Goal: Task Accomplishment & Management: Manage account settings

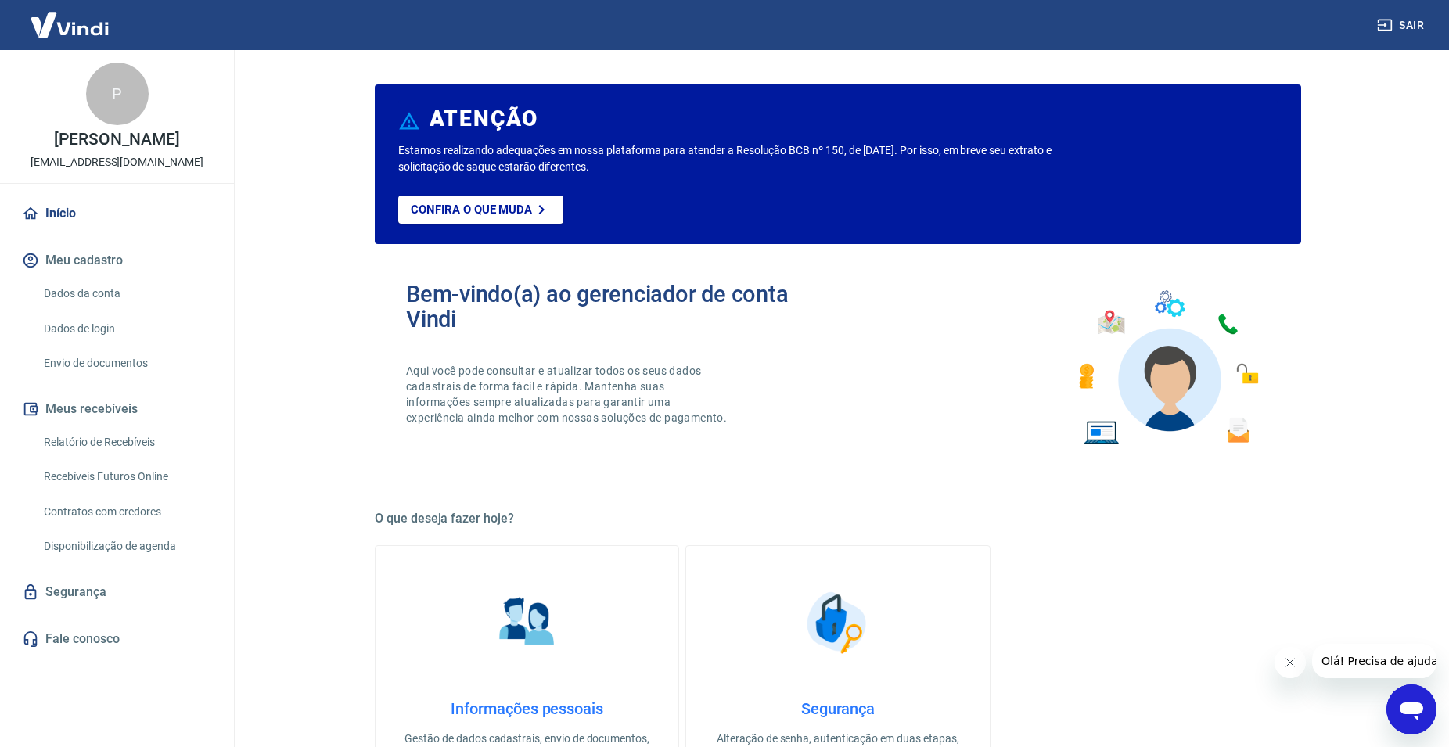
click at [895, 396] on div "Bem-vindo(a) ao gerenciador de conta Vindi Aqui você pode consultar e atualizar…" at bounding box center [838, 368] width 927 height 223
click at [75, 290] on link "Dados da conta" at bounding box center [127, 294] width 178 height 32
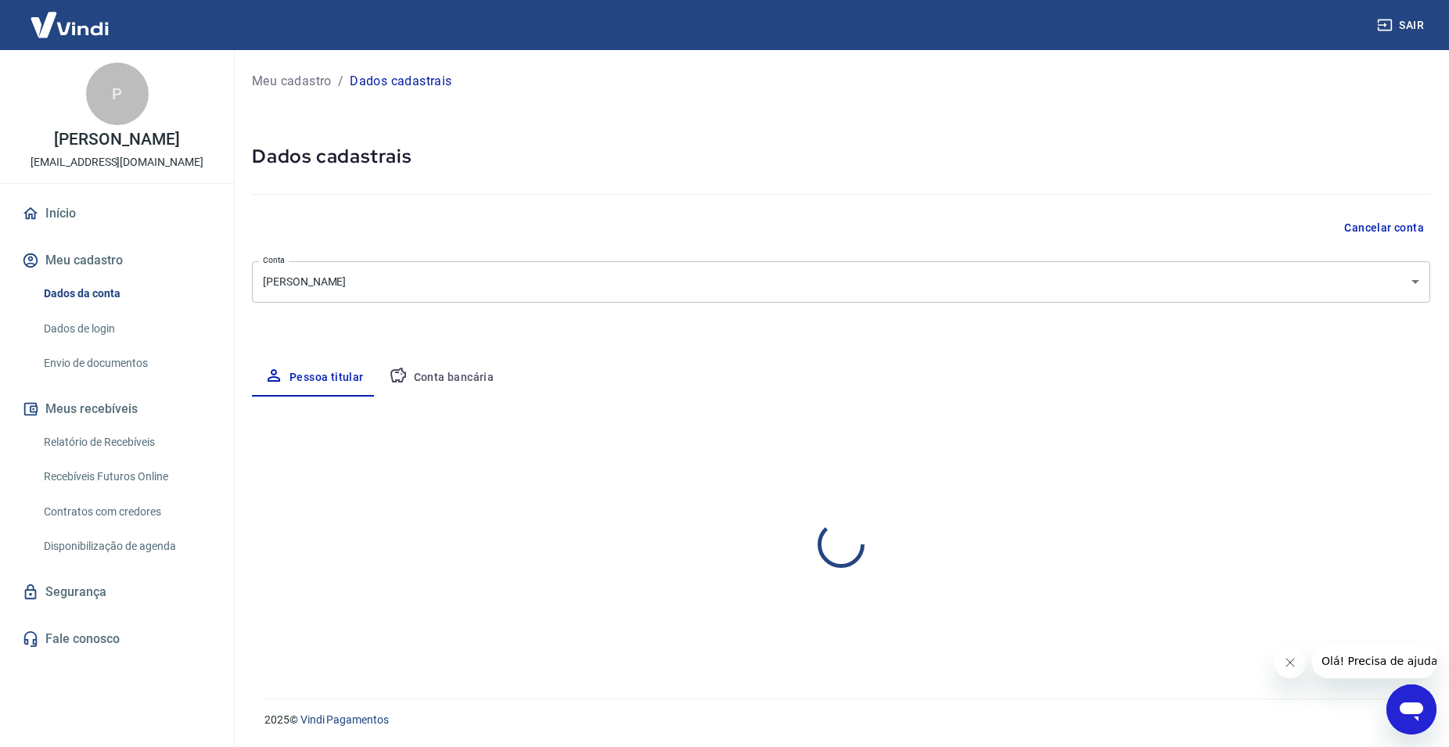
select select "MT"
select select "business"
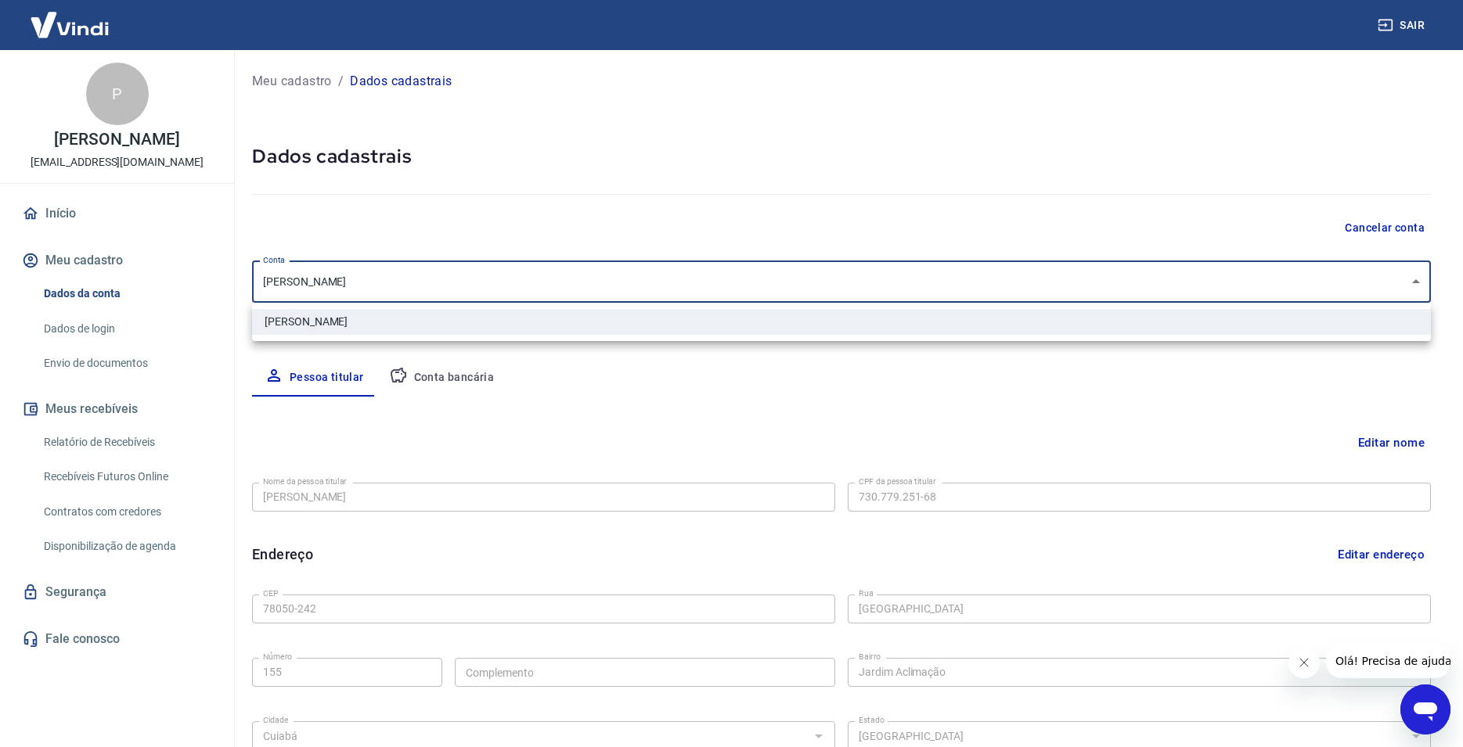
click at [977, 285] on body "Sair P [PERSON_NAME] [EMAIL_ADDRESS][DOMAIN_NAME] Início Meu cadastro Dados da …" at bounding box center [731, 373] width 1463 height 747
click at [733, 491] on div at bounding box center [731, 373] width 1463 height 747
click at [391, 293] on body "Sair P [PERSON_NAME] [EMAIL_ADDRESS][DOMAIN_NAME] Início Meu cadastro Dados da …" at bounding box center [731, 373] width 1463 height 747
click at [434, 275] on div at bounding box center [731, 373] width 1463 height 747
click at [401, 278] on body "Sair P [PERSON_NAME] [EMAIL_ADDRESS][DOMAIN_NAME] Início Meu cadastro Dados da …" at bounding box center [731, 373] width 1463 height 747
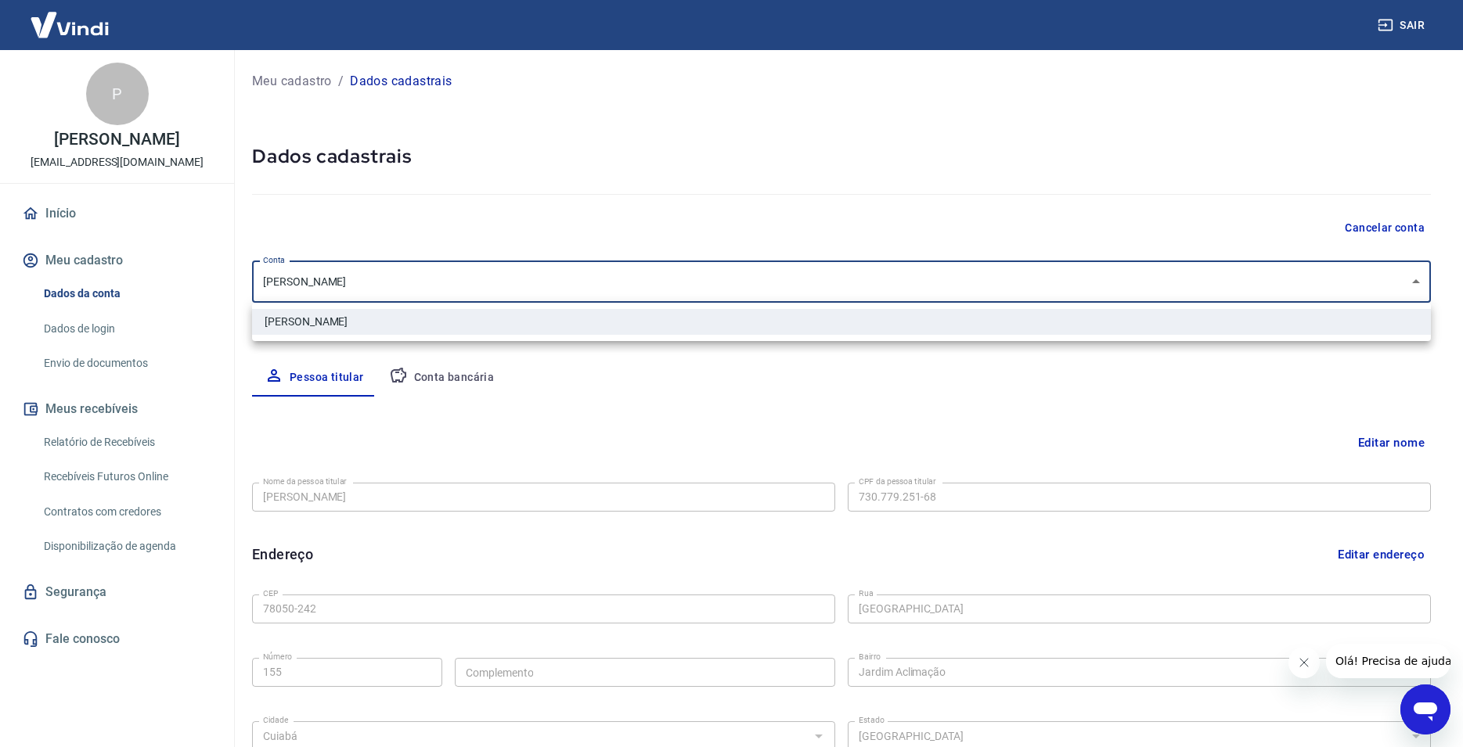
click at [401, 278] on div at bounding box center [731, 373] width 1463 height 747
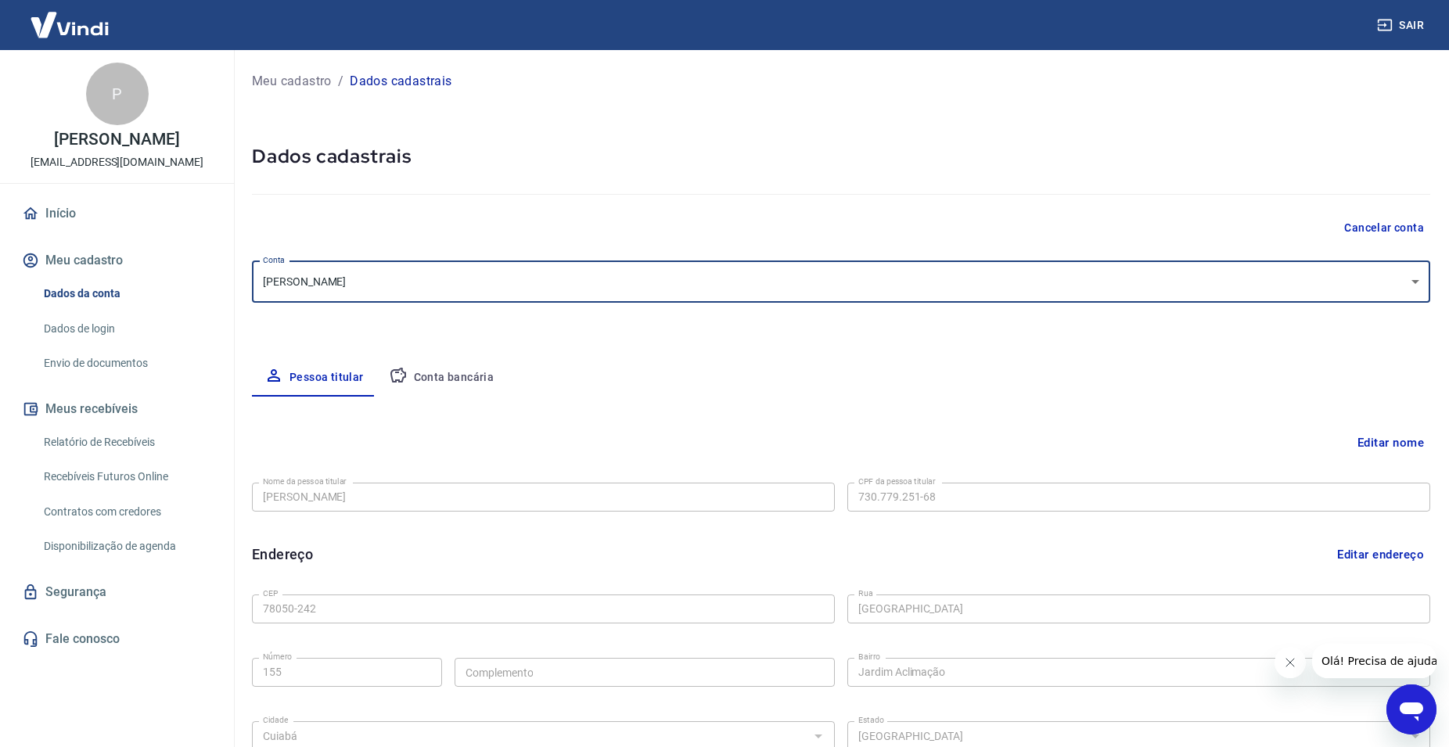
click at [1388, 444] on button "Editar nome" at bounding box center [1391, 443] width 79 height 30
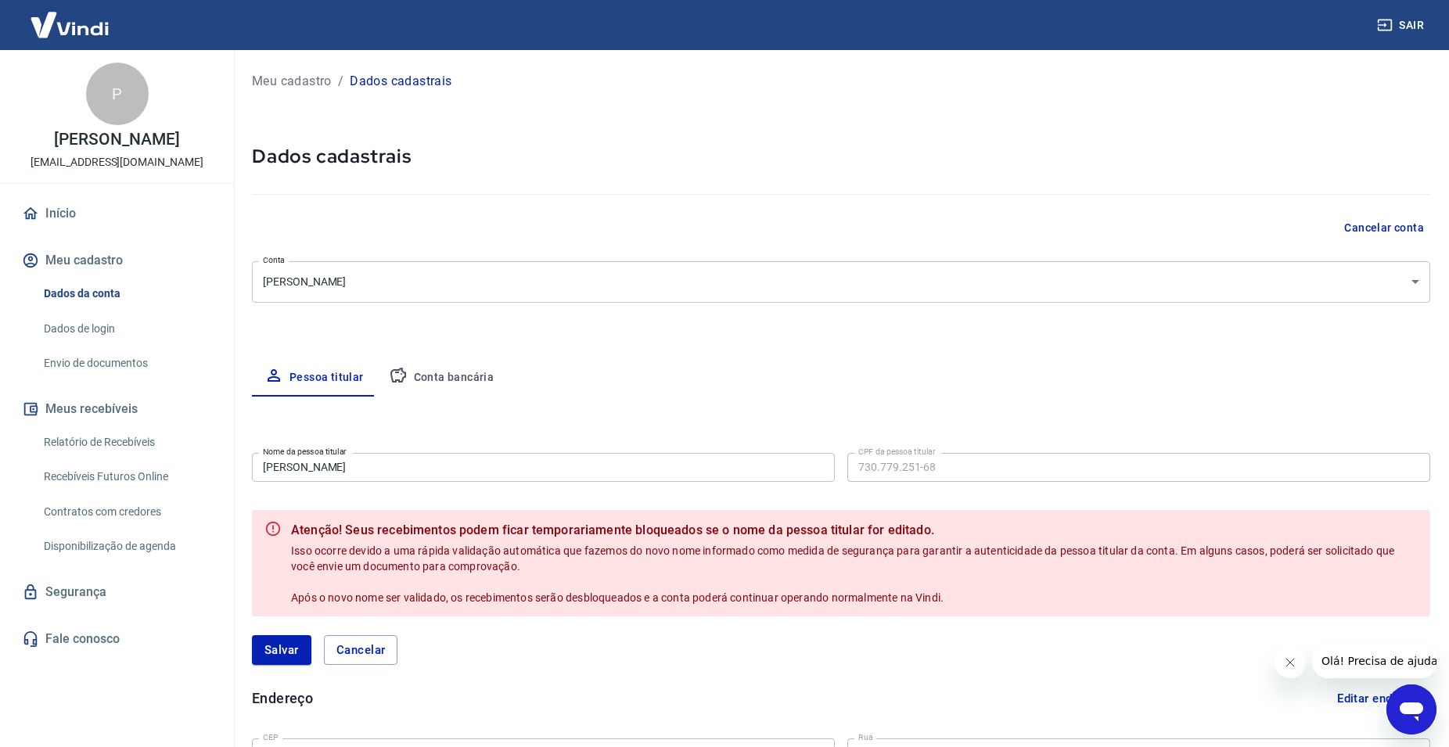
click at [391, 469] on input "[PERSON_NAME]" at bounding box center [543, 467] width 583 height 29
click at [947, 393] on div "Pessoa titular Conta bancária" at bounding box center [841, 378] width 1179 height 38
click at [460, 373] on button "Conta bancária" at bounding box center [441, 378] width 131 height 38
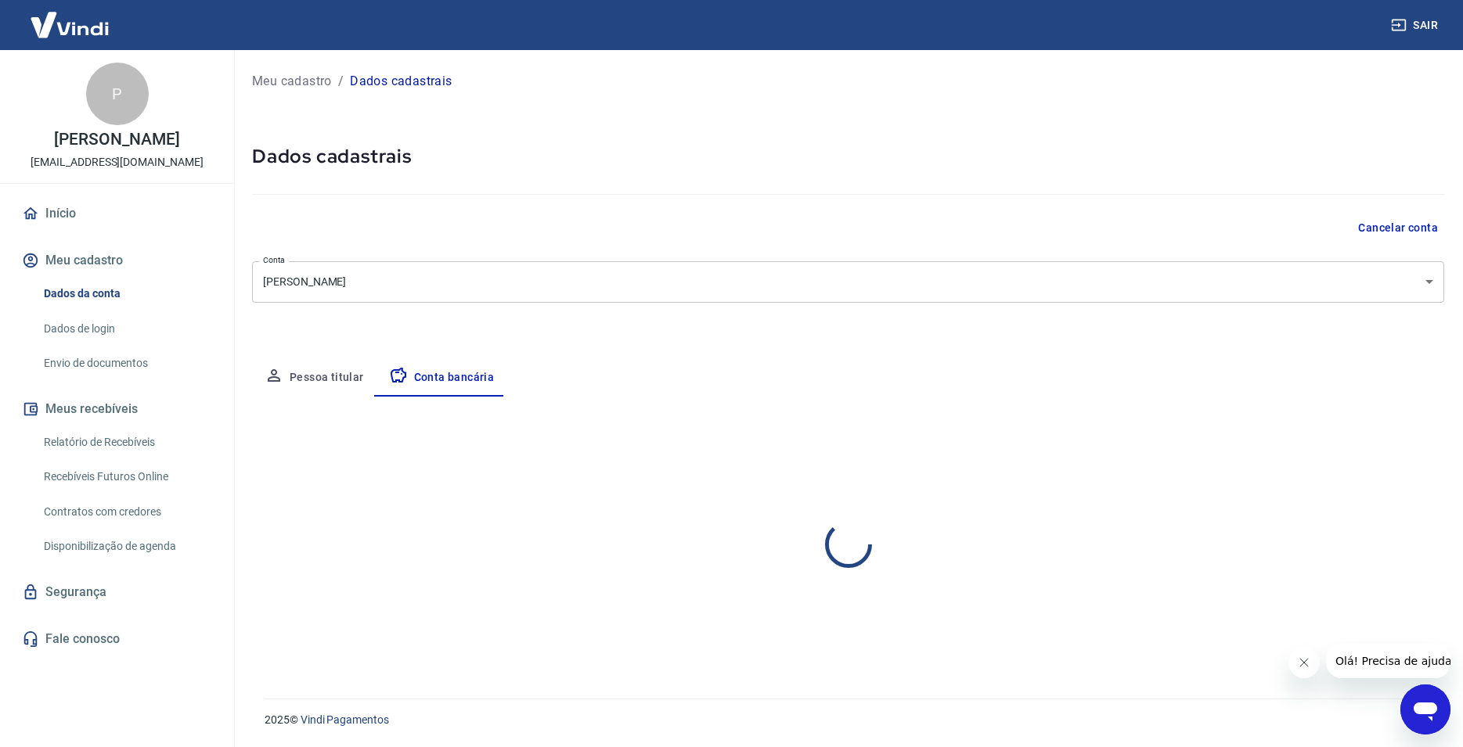
select select "1"
click at [918, 438] on div "Editar conta bancária" at bounding box center [848, 443] width 1192 height 30
click at [314, 370] on button "Pessoa titular" at bounding box center [314, 378] width 124 height 38
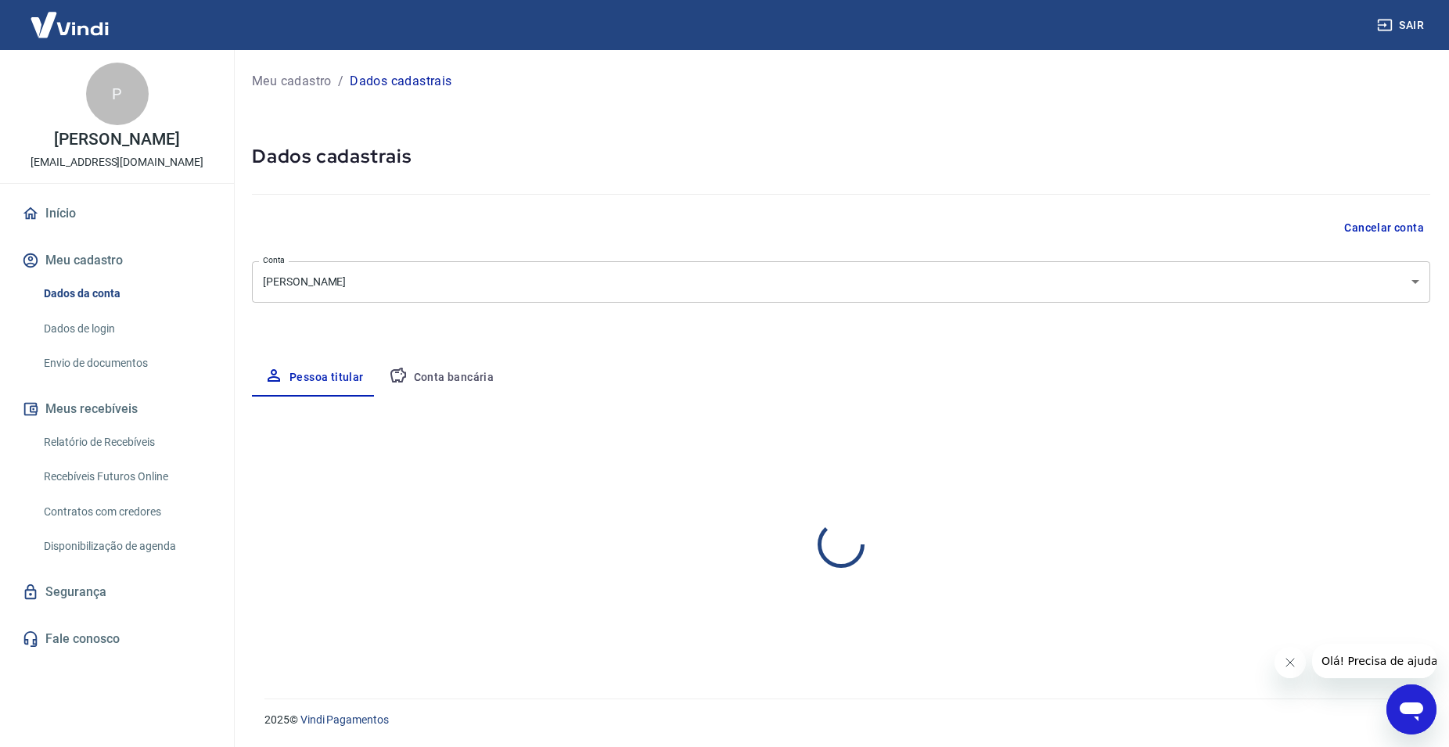
select select "MT"
select select "business"
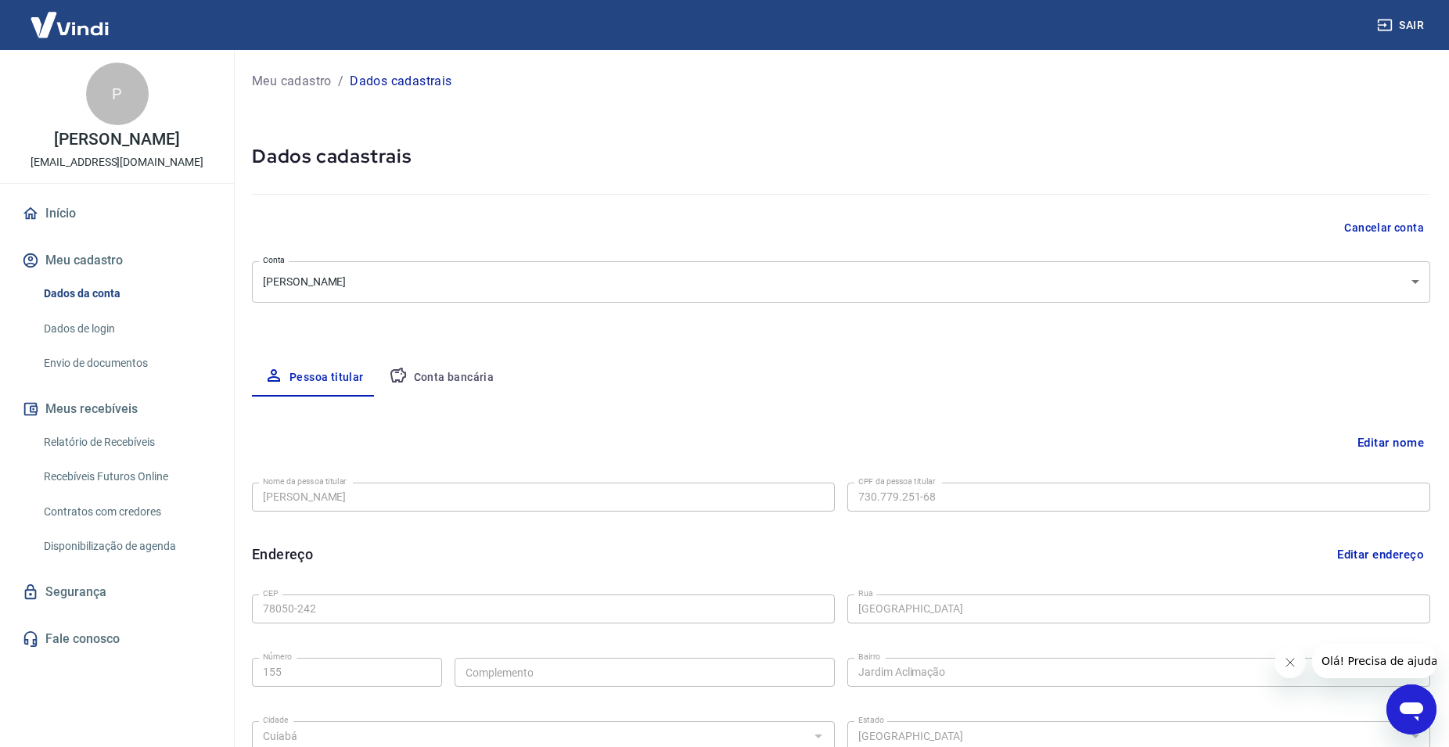
click at [101, 325] on link "Dados de login" at bounding box center [127, 329] width 178 height 32
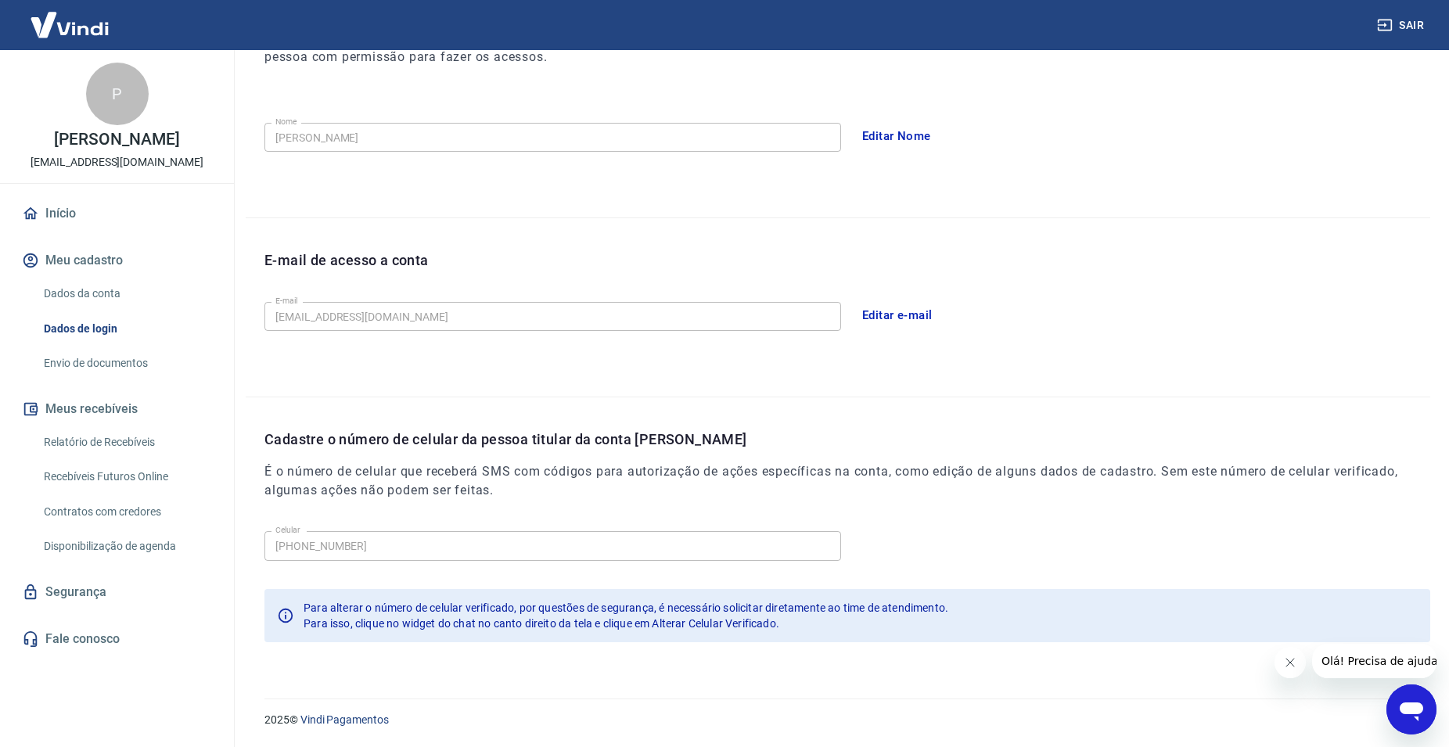
scroll to position [16, 0]
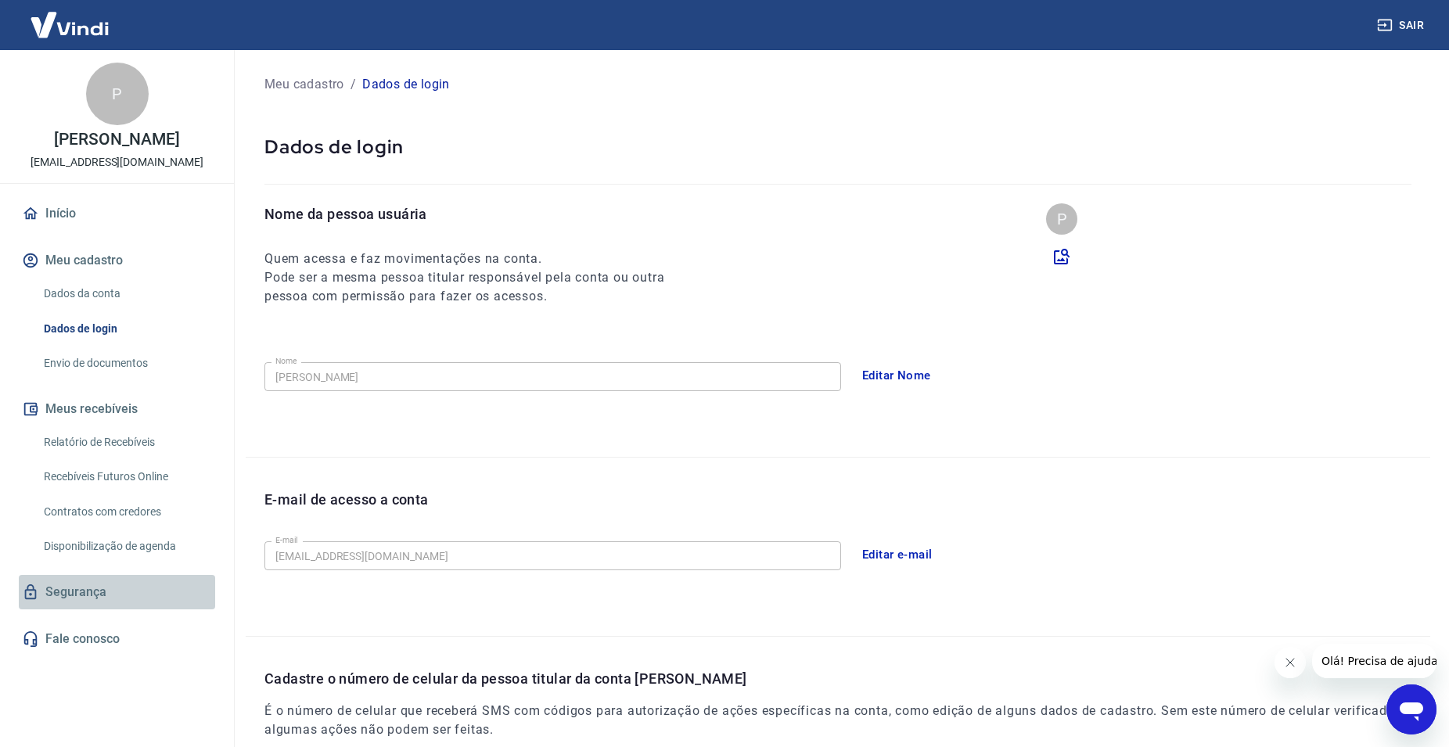
click at [81, 586] on link "Segurança" at bounding box center [117, 592] width 196 height 34
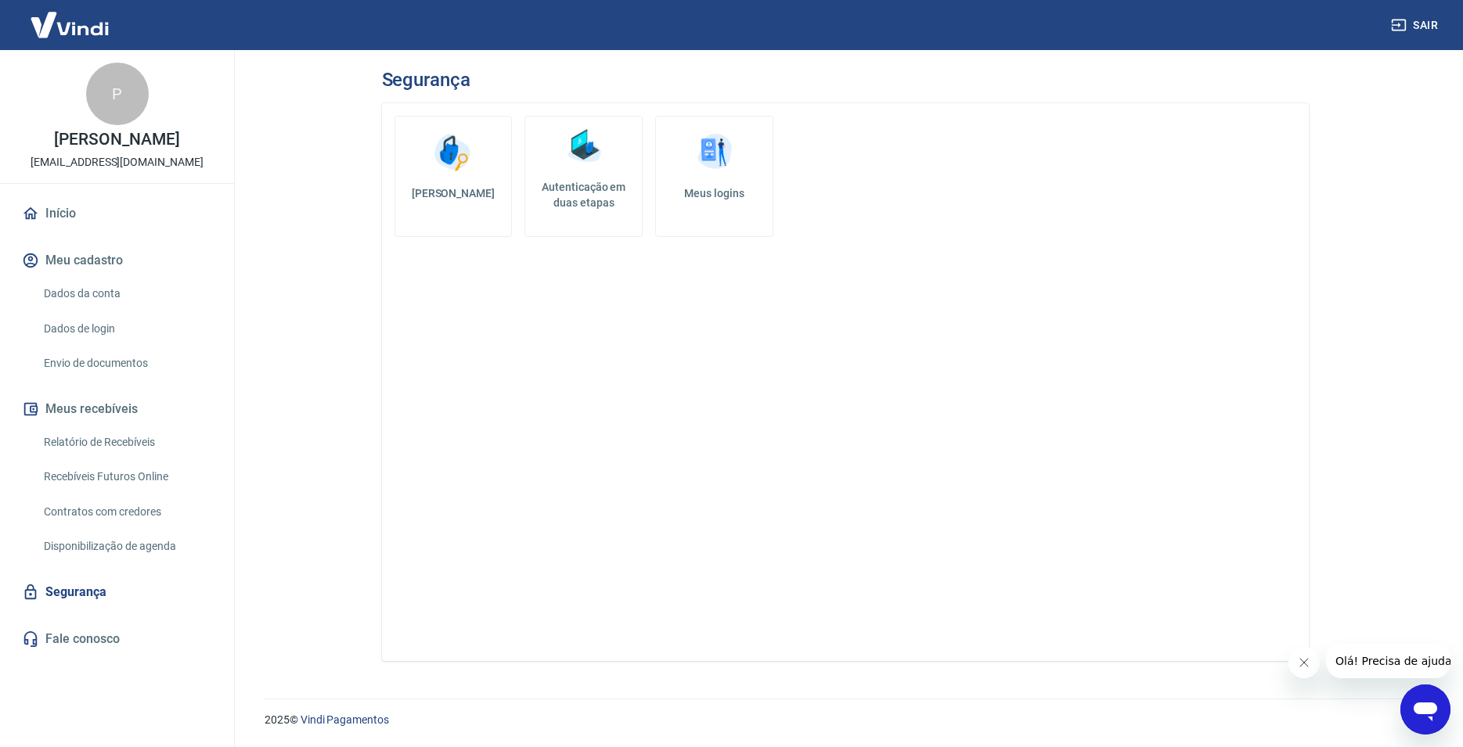
click at [730, 153] on img at bounding box center [714, 152] width 47 height 47
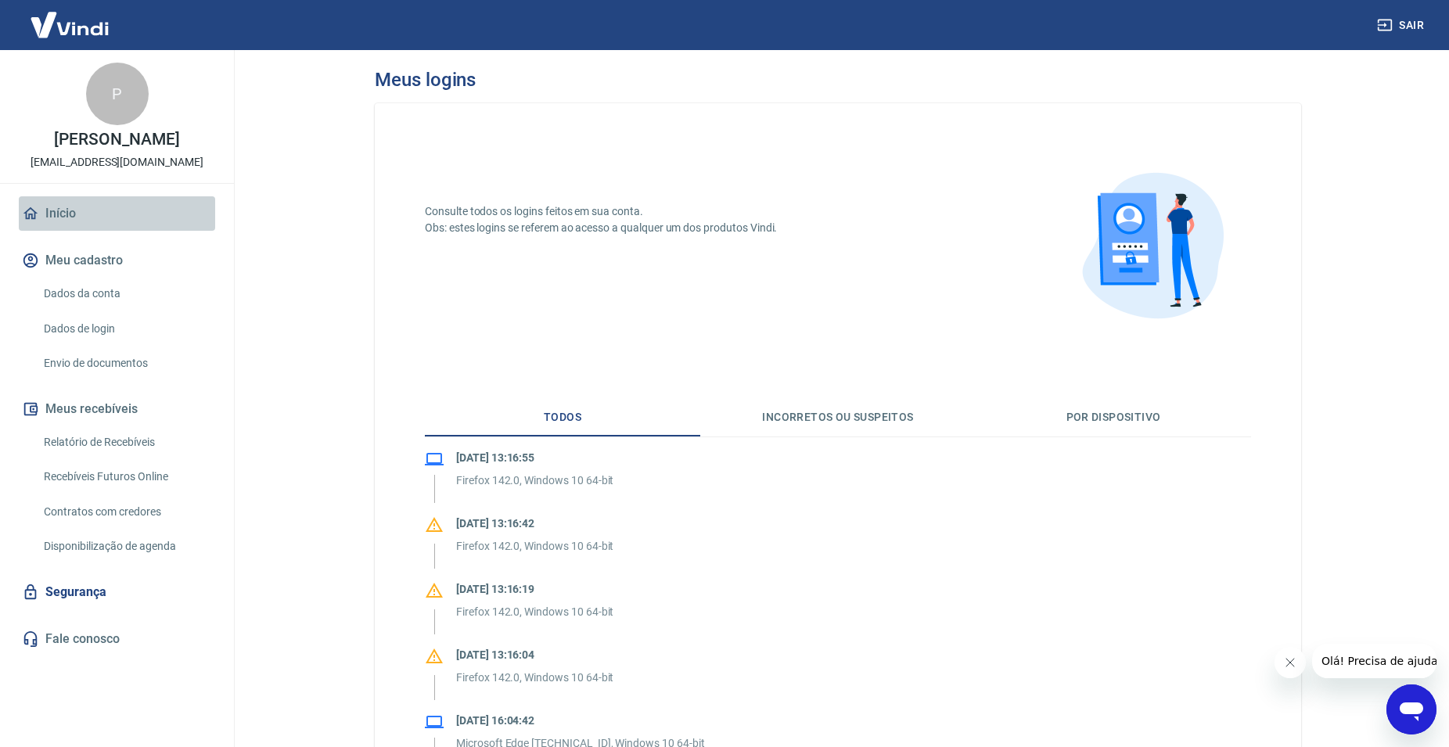
click at [63, 214] on link "Início" at bounding box center [117, 213] width 196 height 34
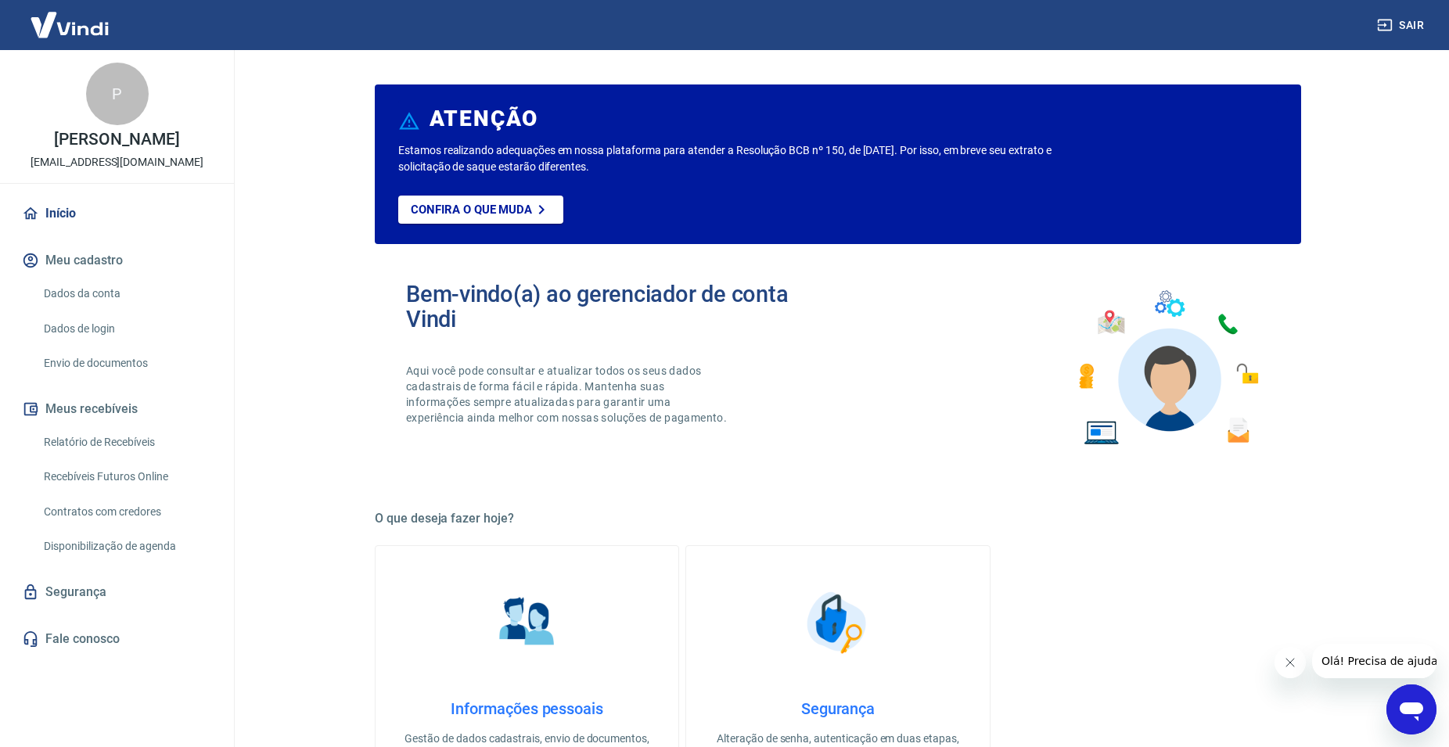
click at [110, 168] on p "[EMAIL_ADDRESS][DOMAIN_NAME]" at bounding box center [117, 162] width 173 height 16
click at [116, 97] on div "P" at bounding box center [117, 94] width 63 height 63
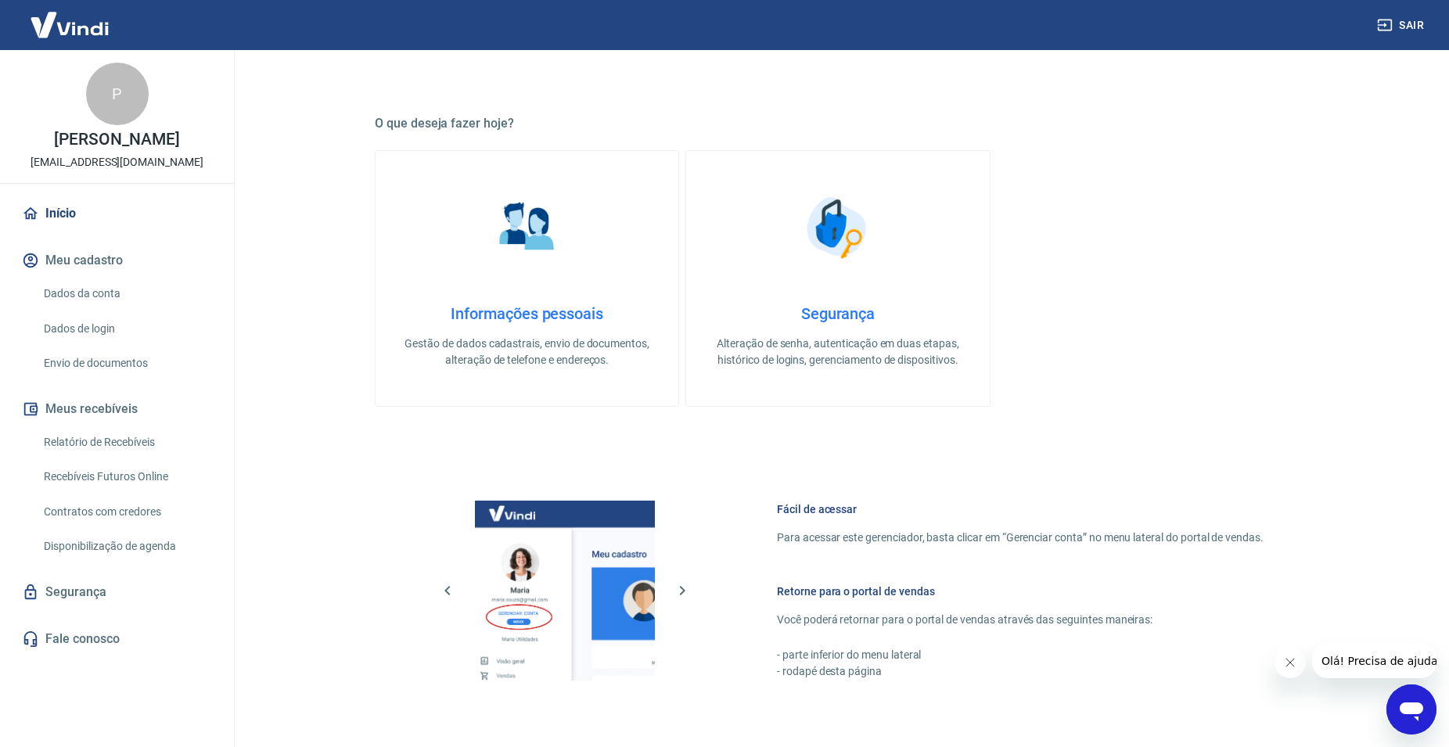
scroll to position [475, 0]
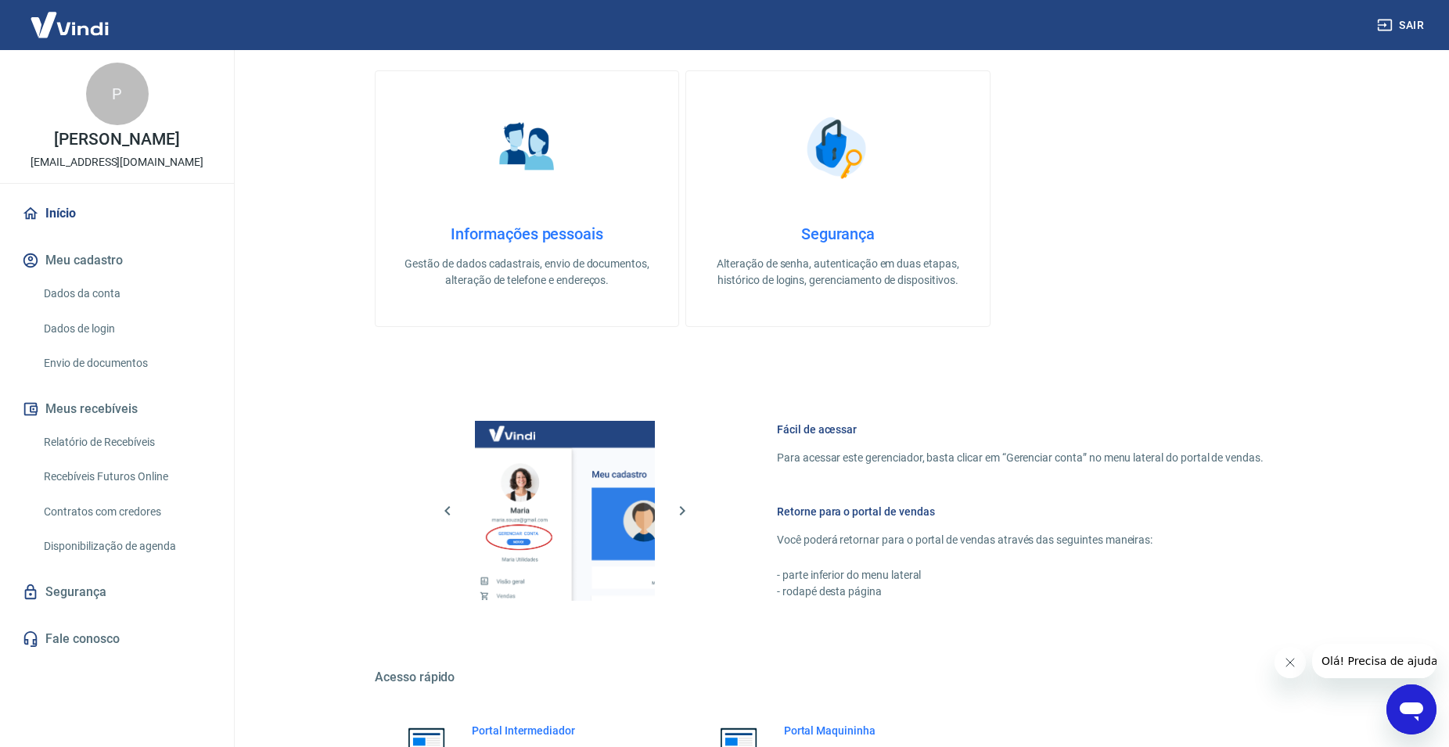
click at [515, 231] on h4 "Informações pessoais" at bounding box center [527, 234] width 253 height 19
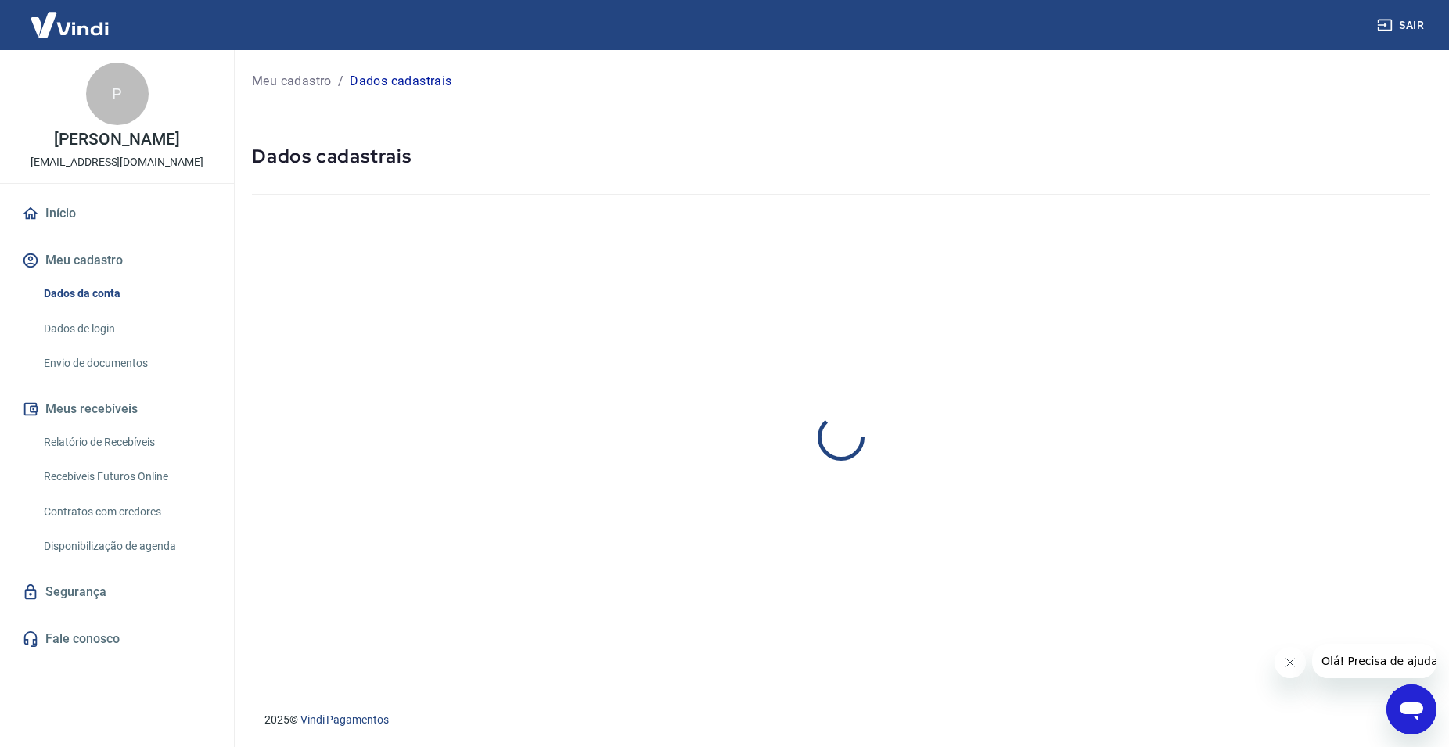
select select "MT"
select select "business"
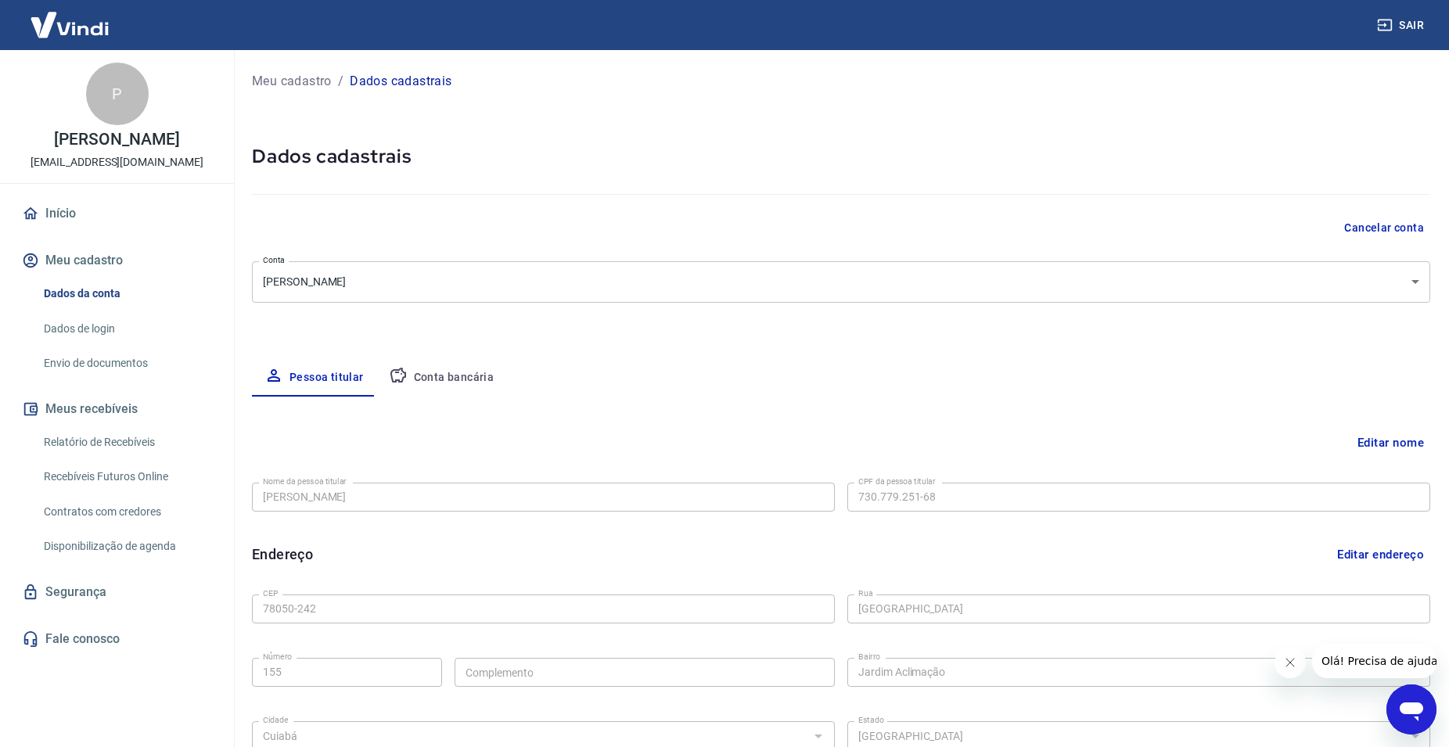
click at [452, 292] on body "Sair P [PERSON_NAME] [EMAIL_ADDRESS][DOMAIN_NAME] Início Meu cadastro Dados da …" at bounding box center [724, 373] width 1449 height 747
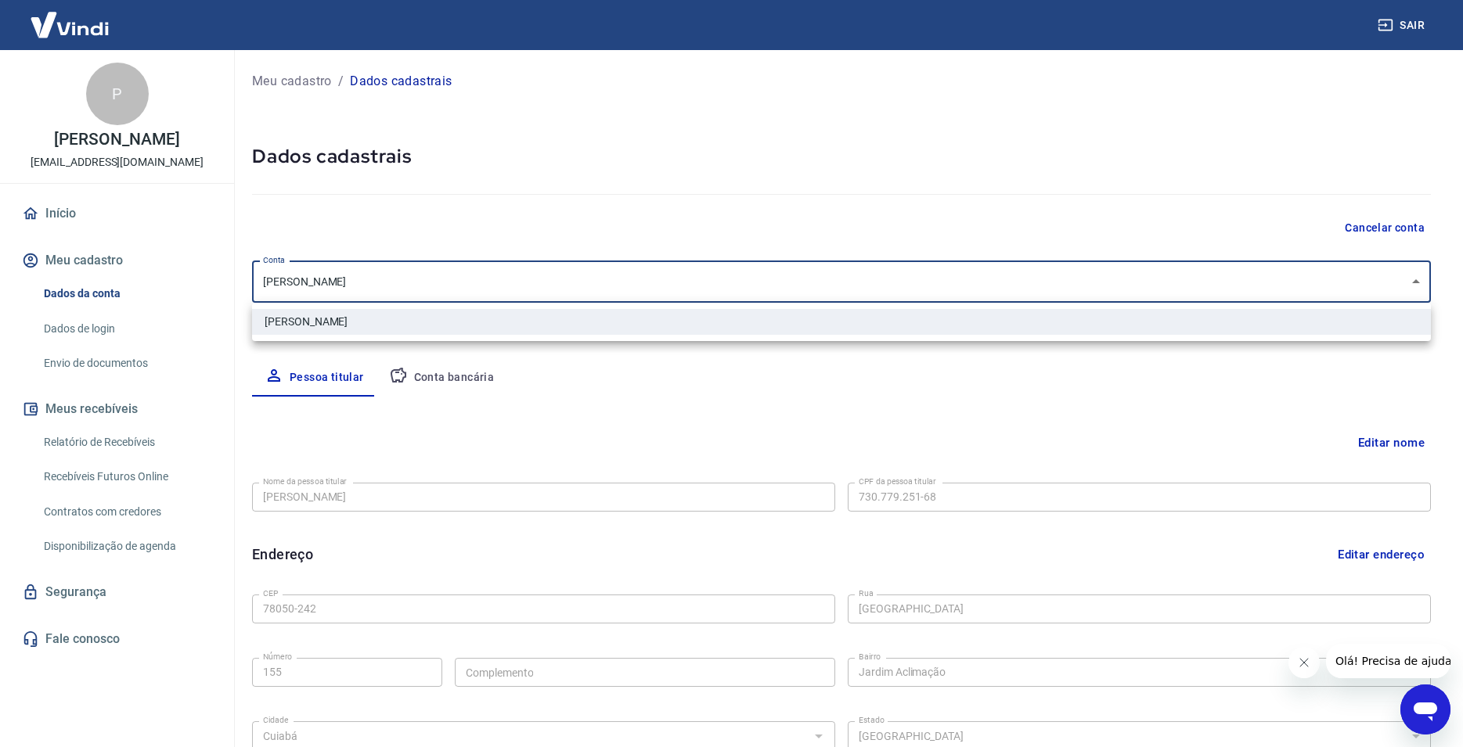
click at [1395, 440] on div at bounding box center [731, 373] width 1463 height 747
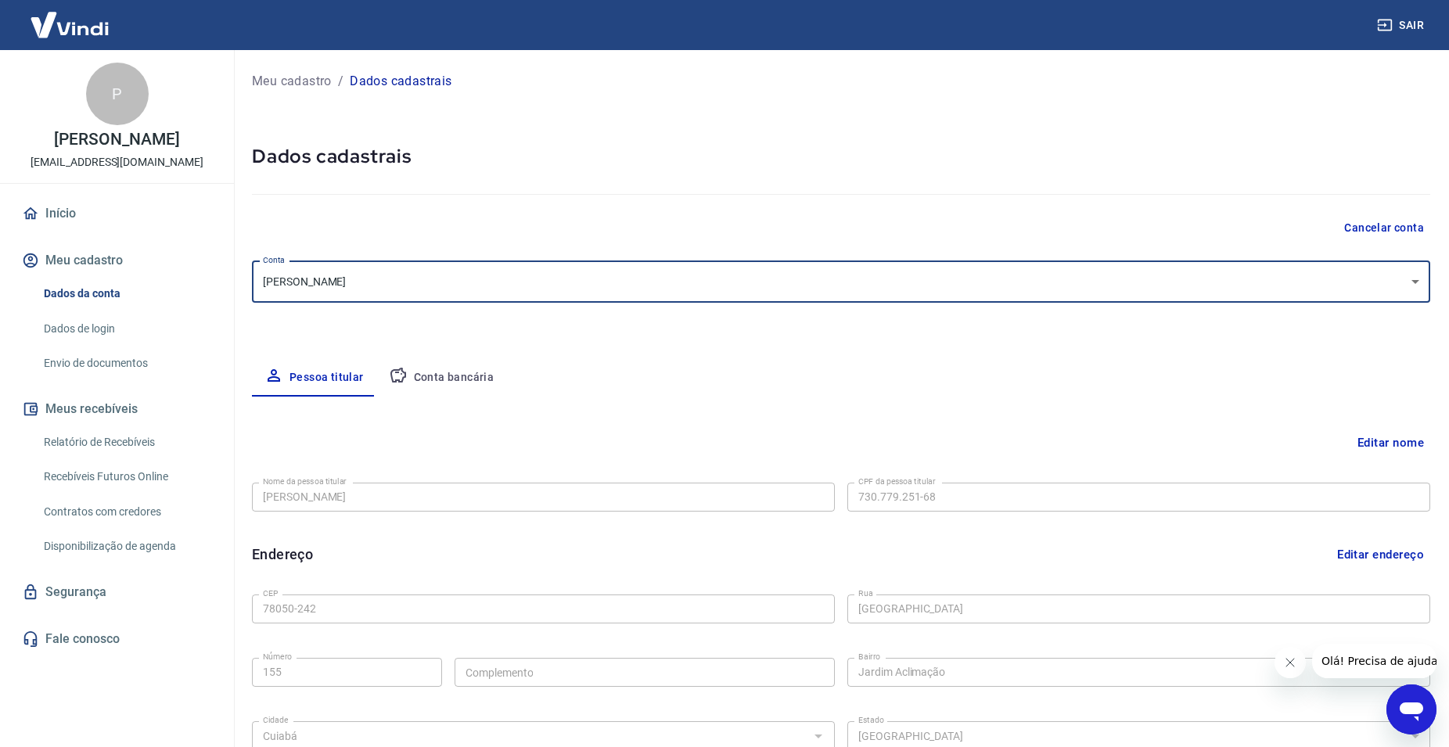
click at [1395, 440] on button "Editar nome" at bounding box center [1391, 443] width 79 height 30
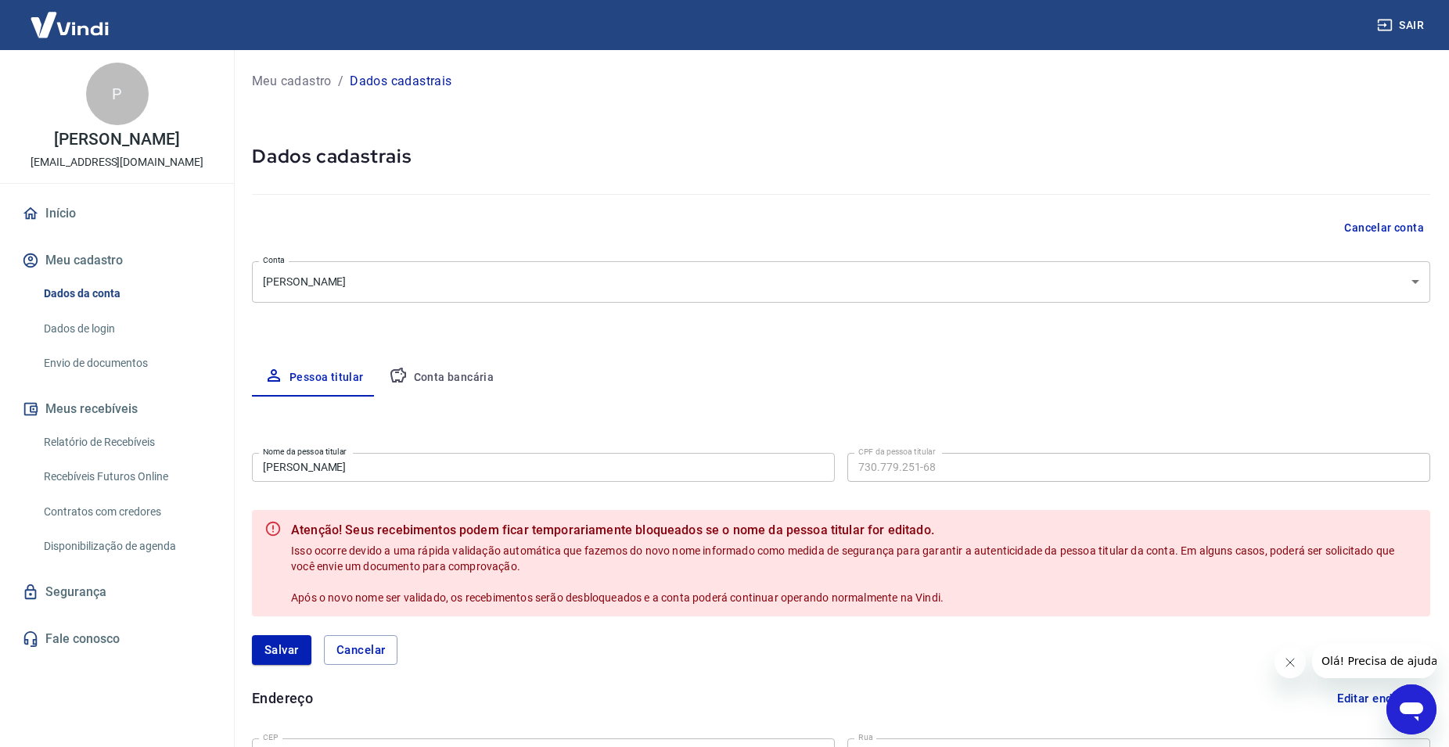
click at [924, 448] on label "CPF da pessoa titular" at bounding box center [897, 452] width 77 height 12
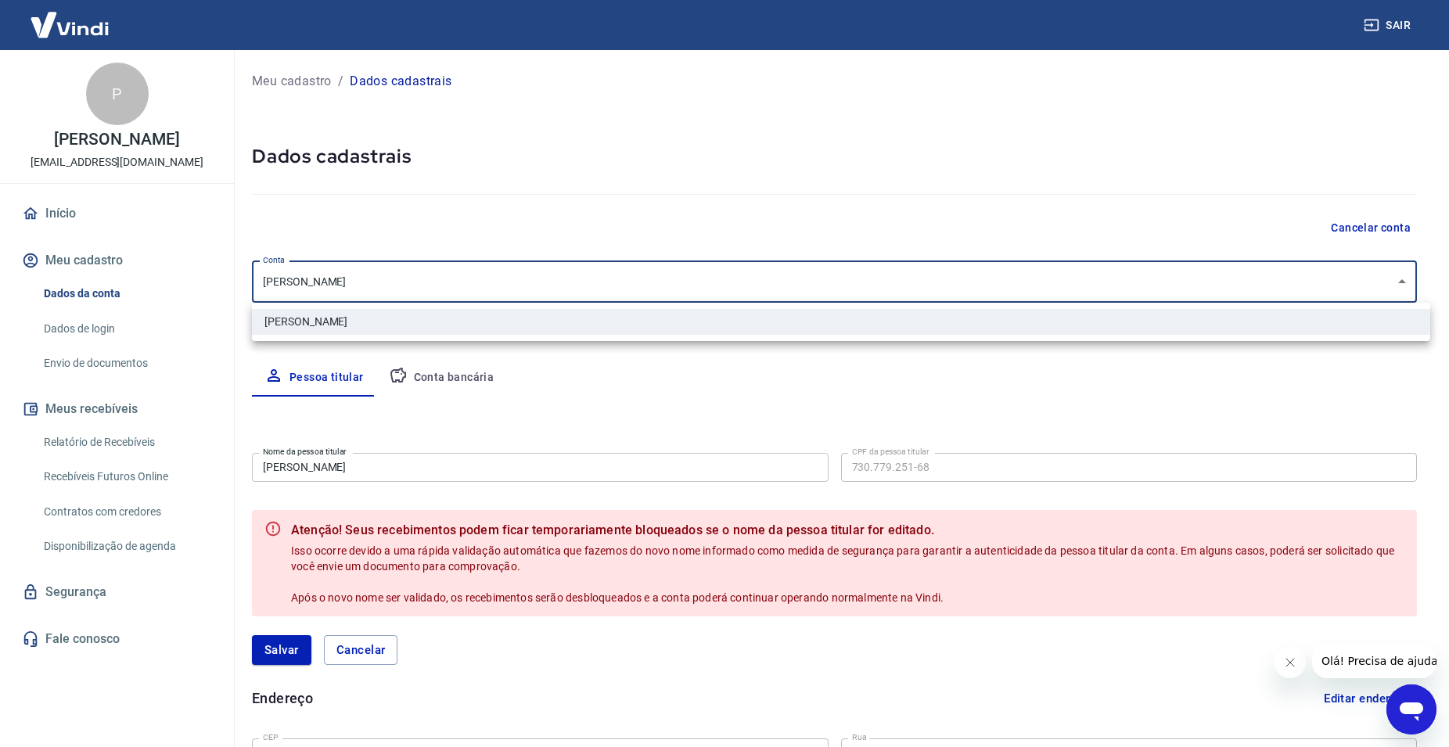
click at [393, 275] on body "Sair P [PERSON_NAME] [EMAIL_ADDRESS][DOMAIN_NAME] Início Meu cadastro Dados da …" at bounding box center [724, 373] width 1449 height 747
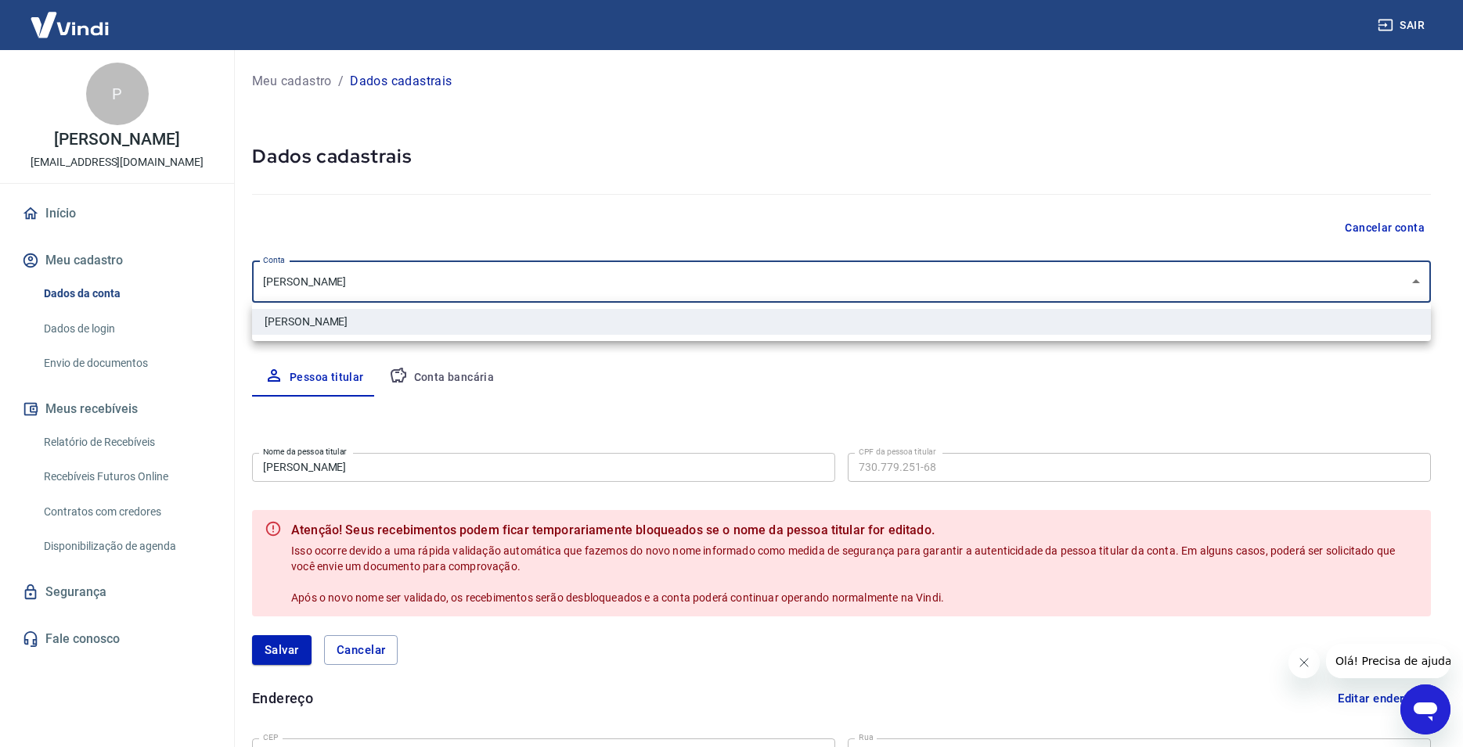
click at [1021, 445] on div at bounding box center [731, 373] width 1463 height 747
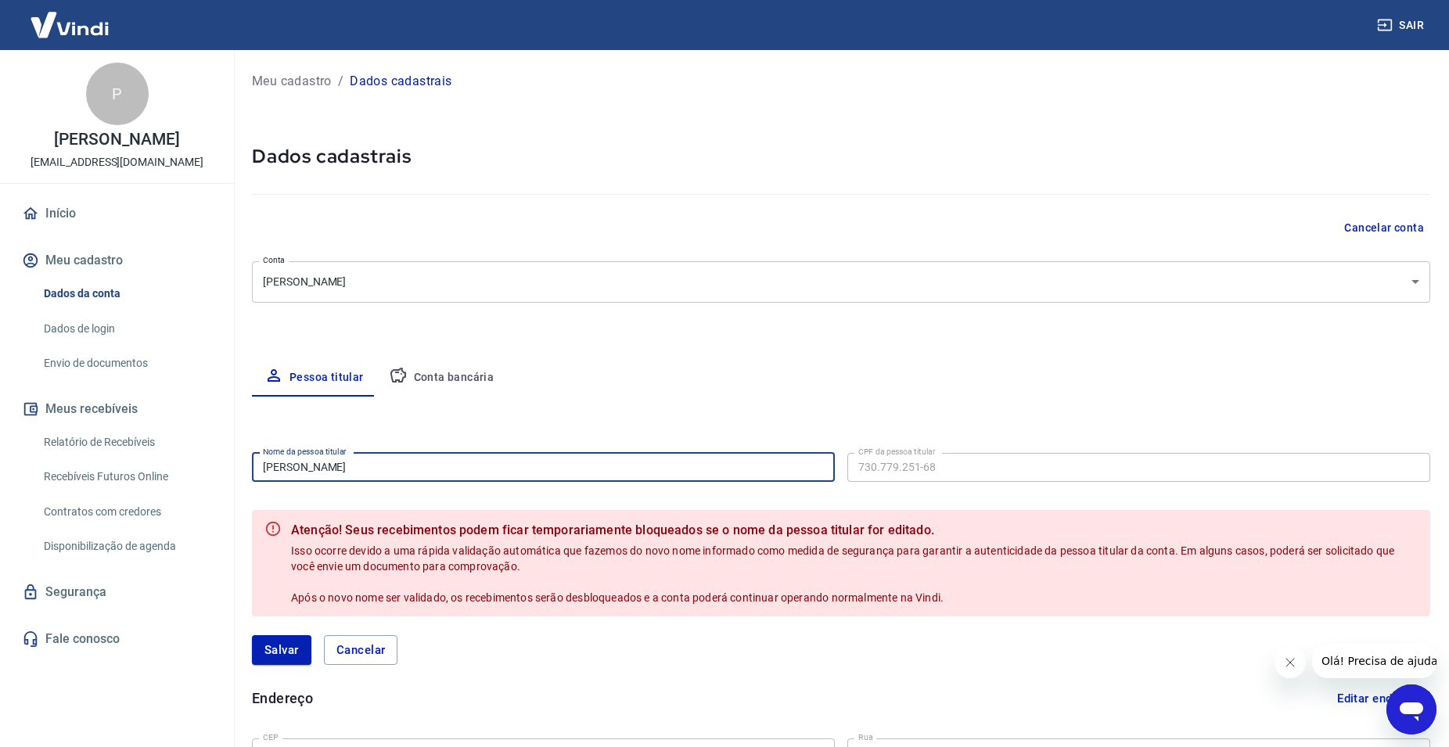
drag, startPoint x: 383, startPoint y: 470, endPoint x: 171, endPoint y: 469, distance: 212.1
click at [252, 469] on input "[PERSON_NAME]" at bounding box center [543, 467] width 583 height 29
type input "phdmotorcycles"
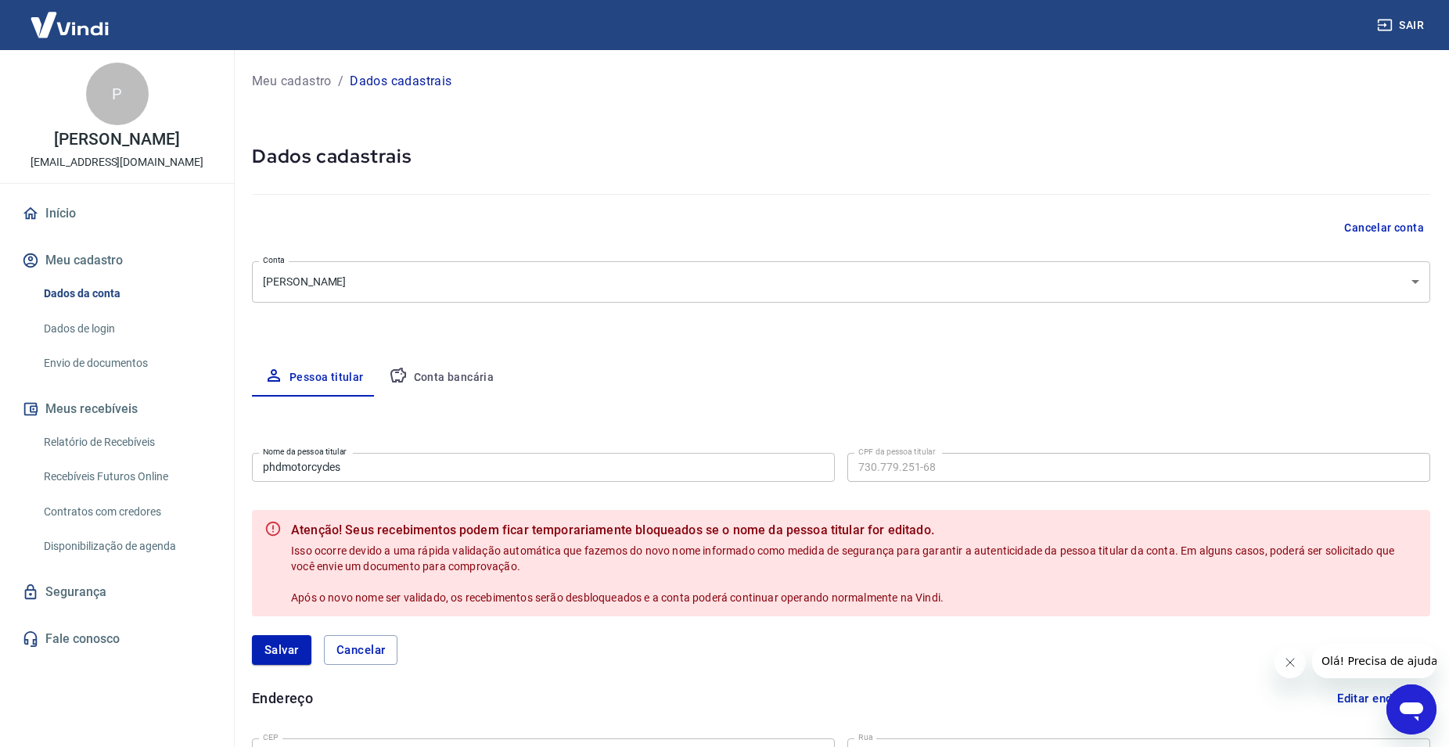
click at [1086, 329] on div "Meu cadastro / Dados cadastrais Dados cadastrais Cancelar conta Conta [PERSON_N…" at bounding box center [841, 564] width 1216 height 1028
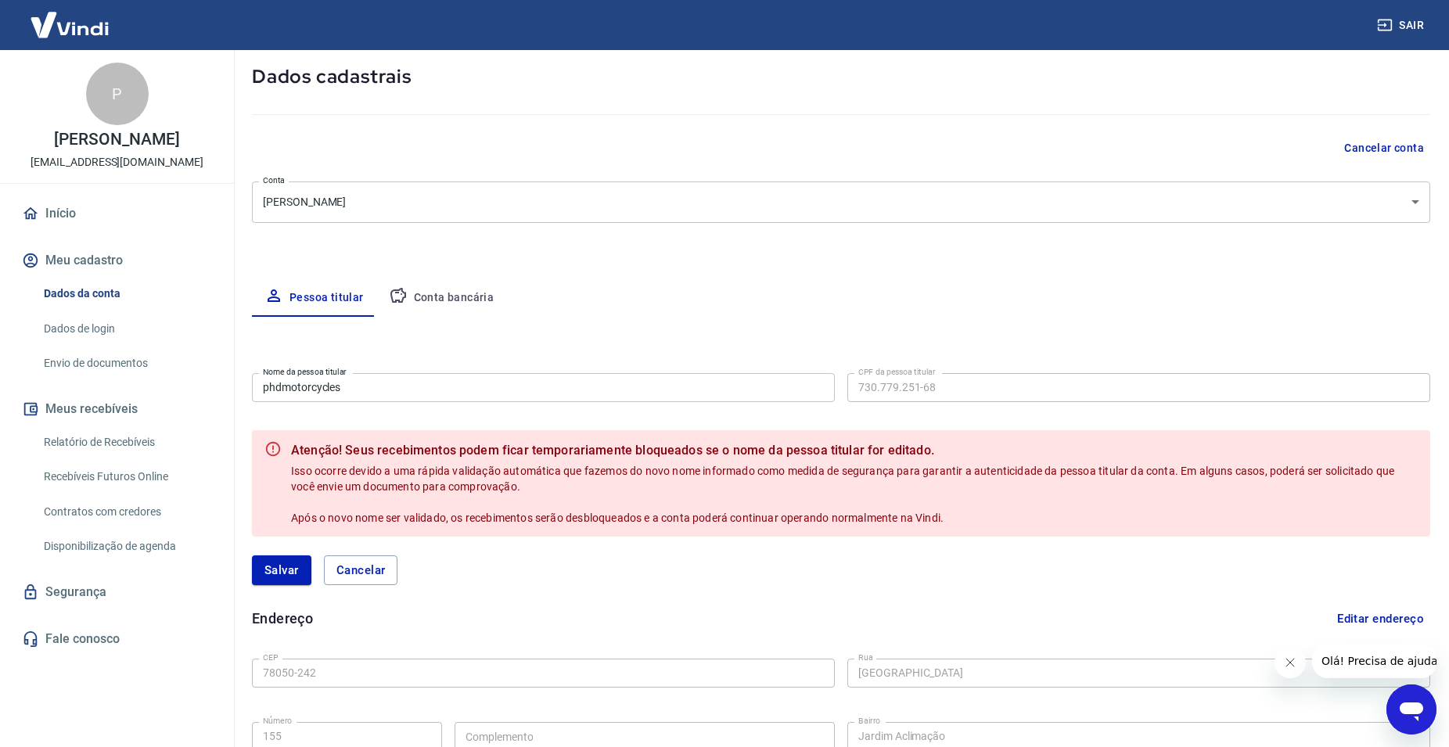
scroll to position [239, 0]
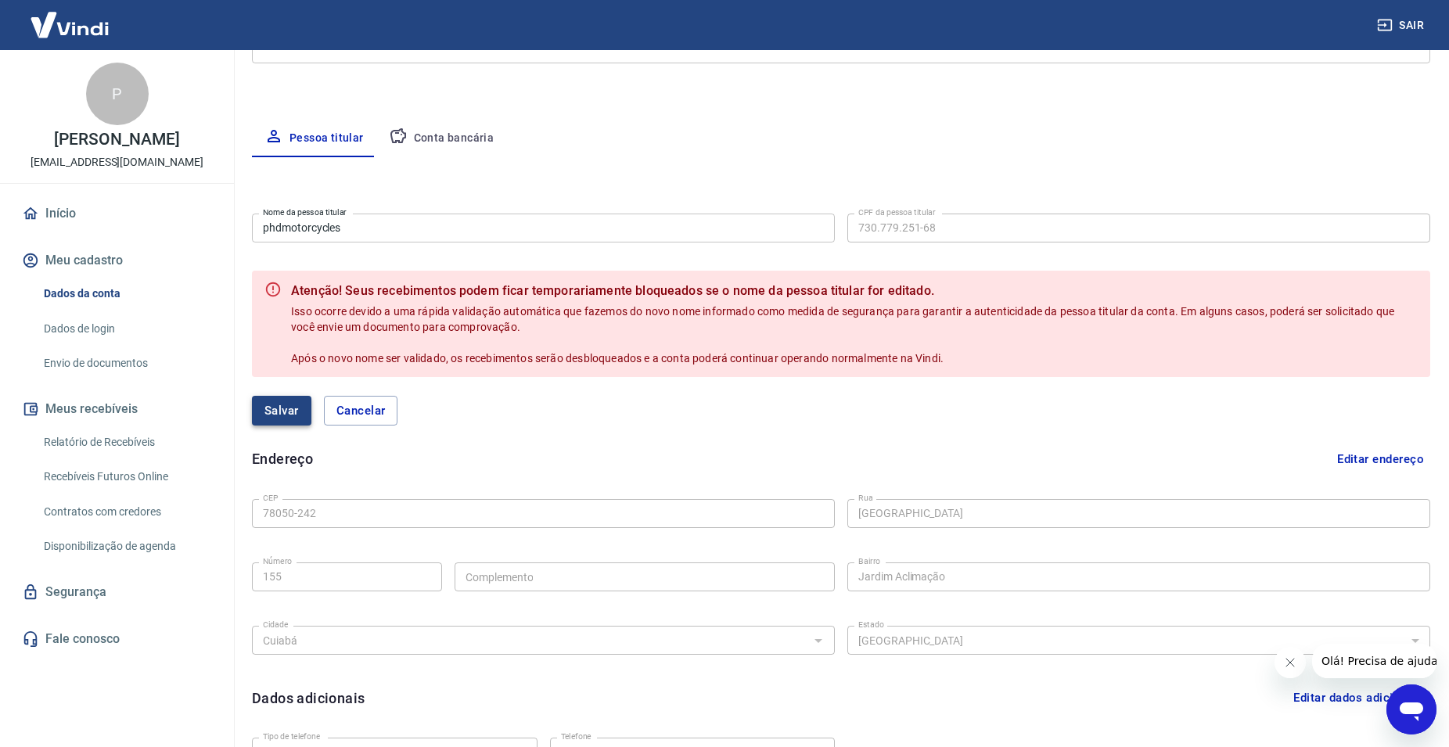
click at [286, 413] on button "Salvar" at bounding box center [281, 411] width 59 height 30
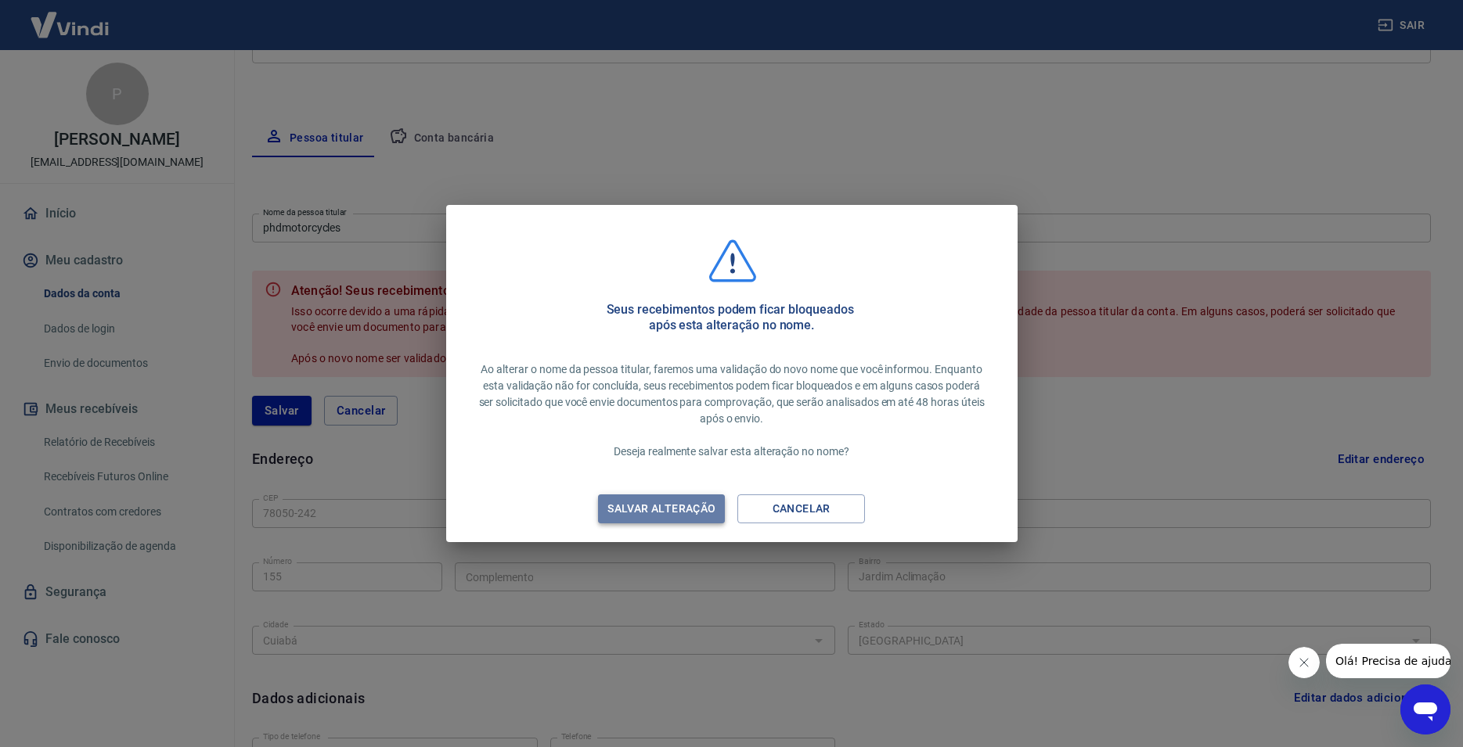
click at [668, 507] on div "Salvar alteração" at bounding box center [662, 509] width 146 height 20
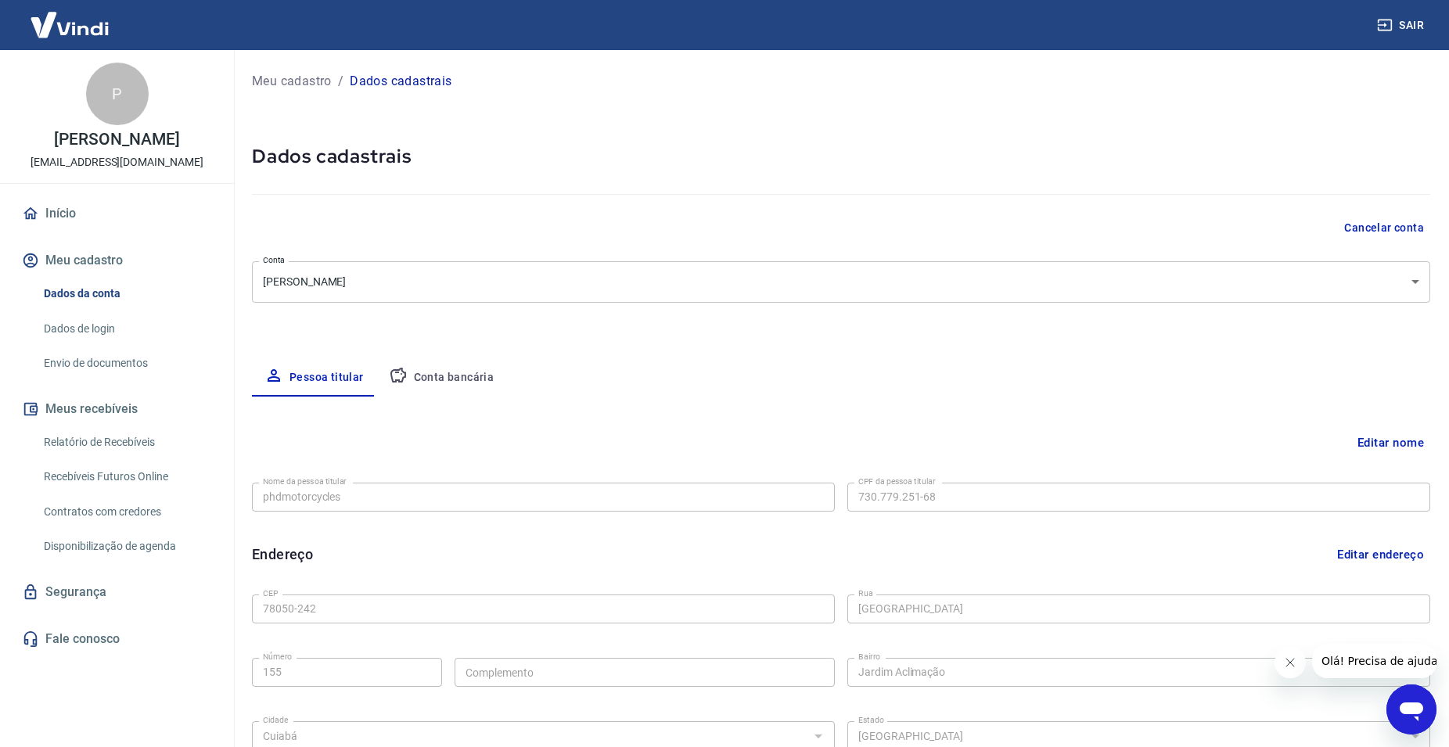
scroll to position [160, 0]
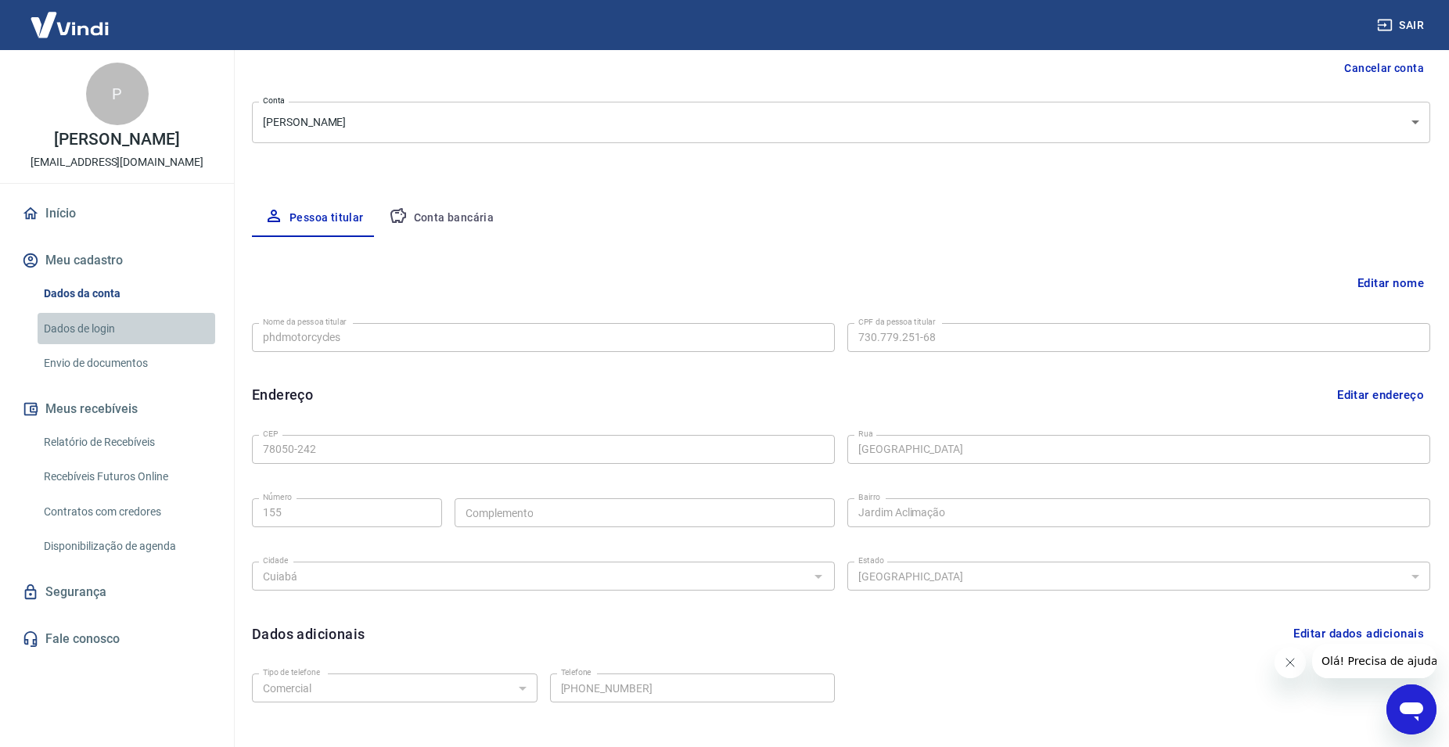
click at [90, 324] on link "Dados de login" at bounding box center [127, 329] width 178 height 32
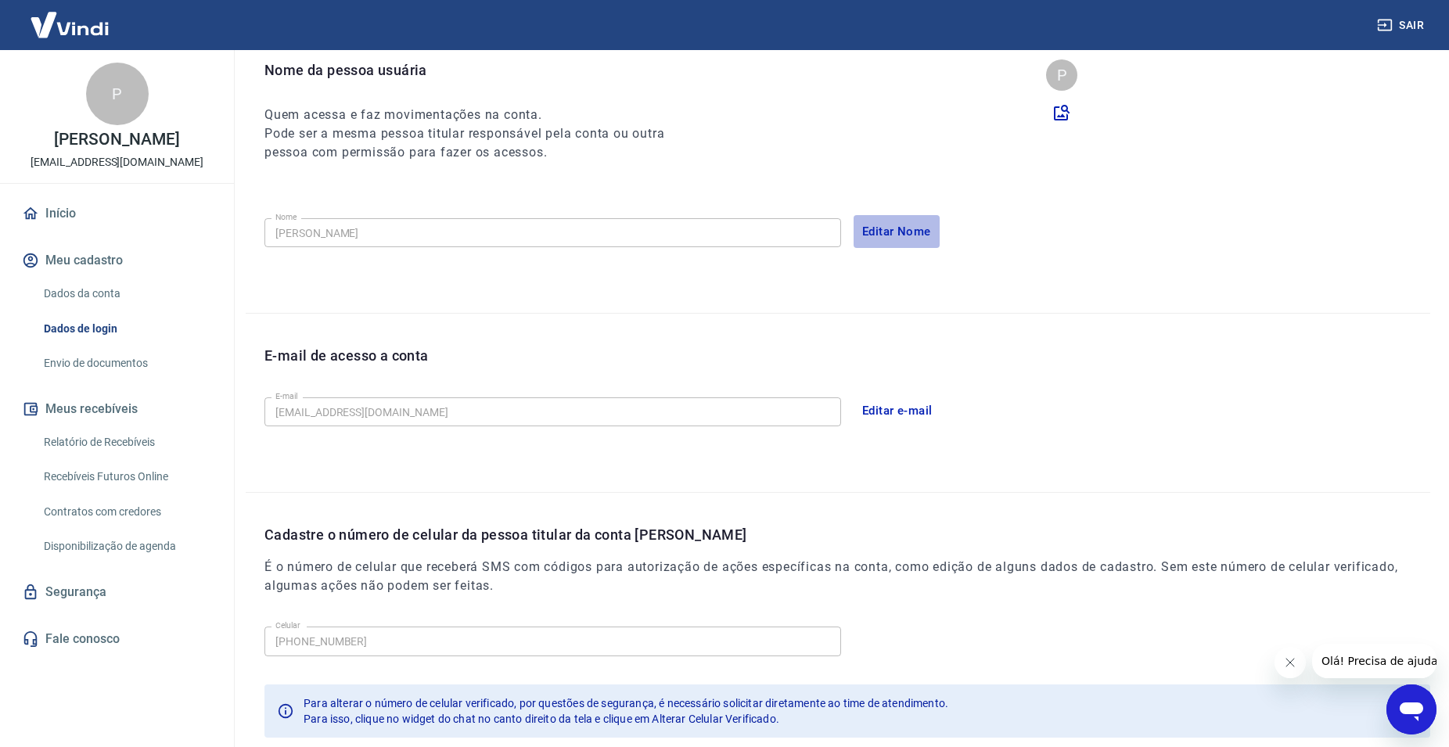
click at [871, 229] on button "Editar Nome" at bounding box center [897, 231] width 86 height 33
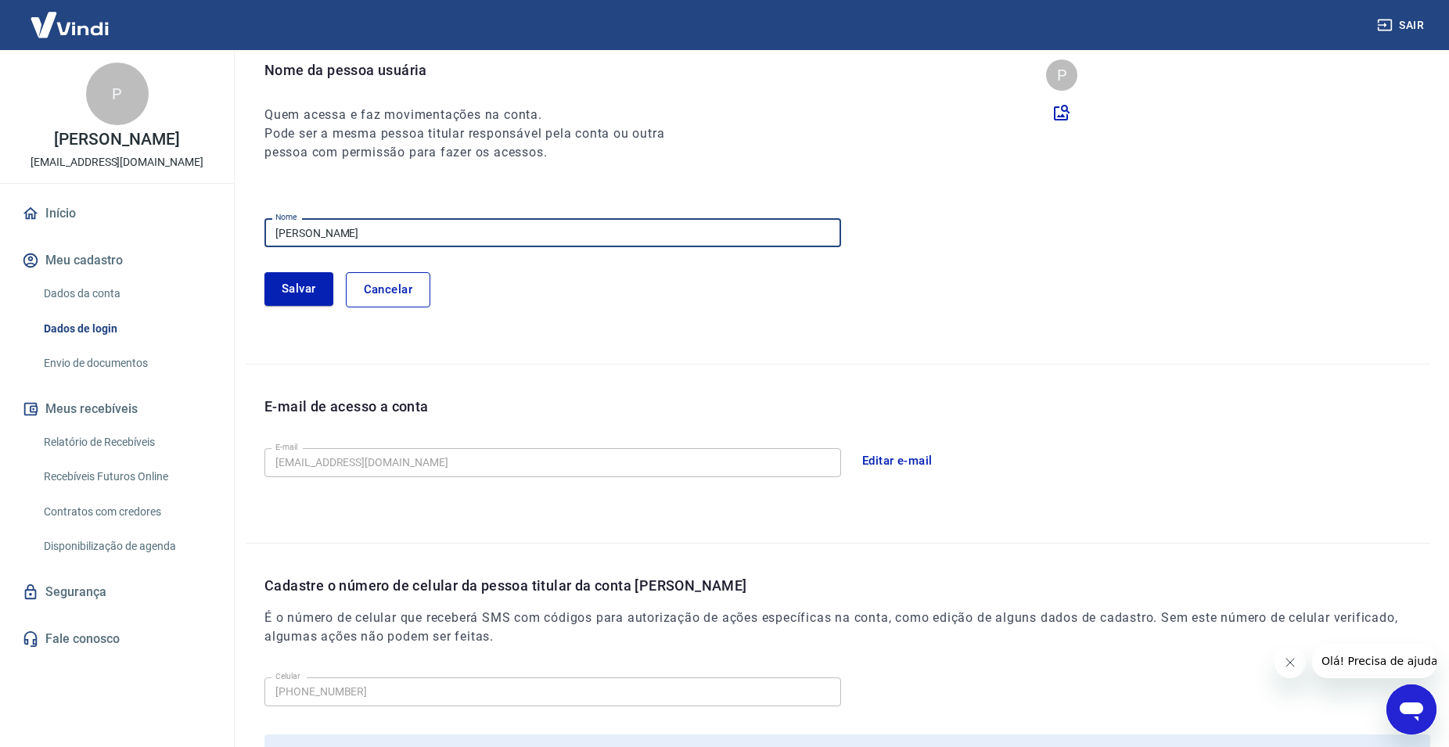
drag, startPoint x: 398, startPoint y: 229, endPoint x: 38, endPoint y: 232, distance: 360.0
click at [265, 232] on input "[PERSON_NAME]" at bounding box center [553, 232] width 577 height 29
type input "phdmotorcycles"
click at [610, 268] on div "[PERSON_NAME]" at bounding box center [848, 282] width 1166 height 50
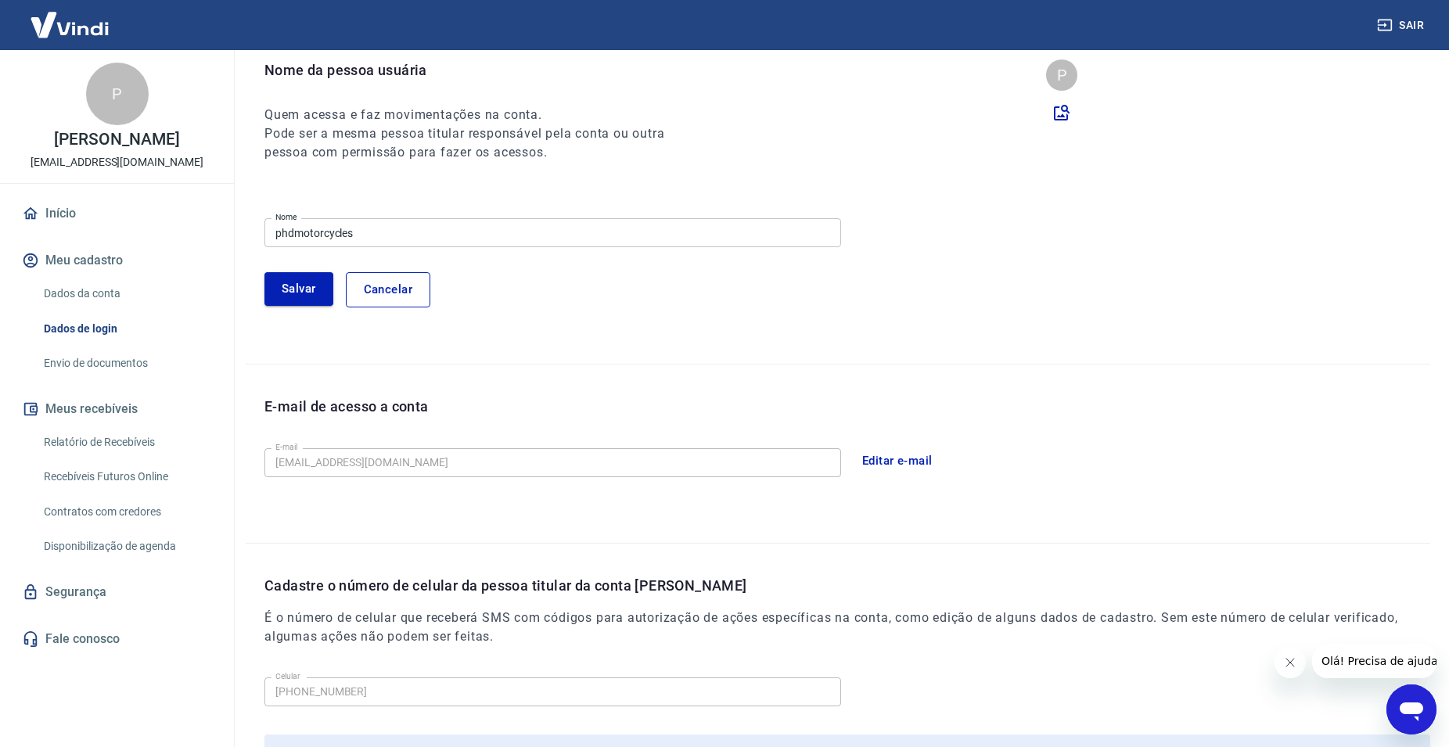
click at [283, 283] on button "Salvar" at bounding box center [299, 288] width 69 height 33
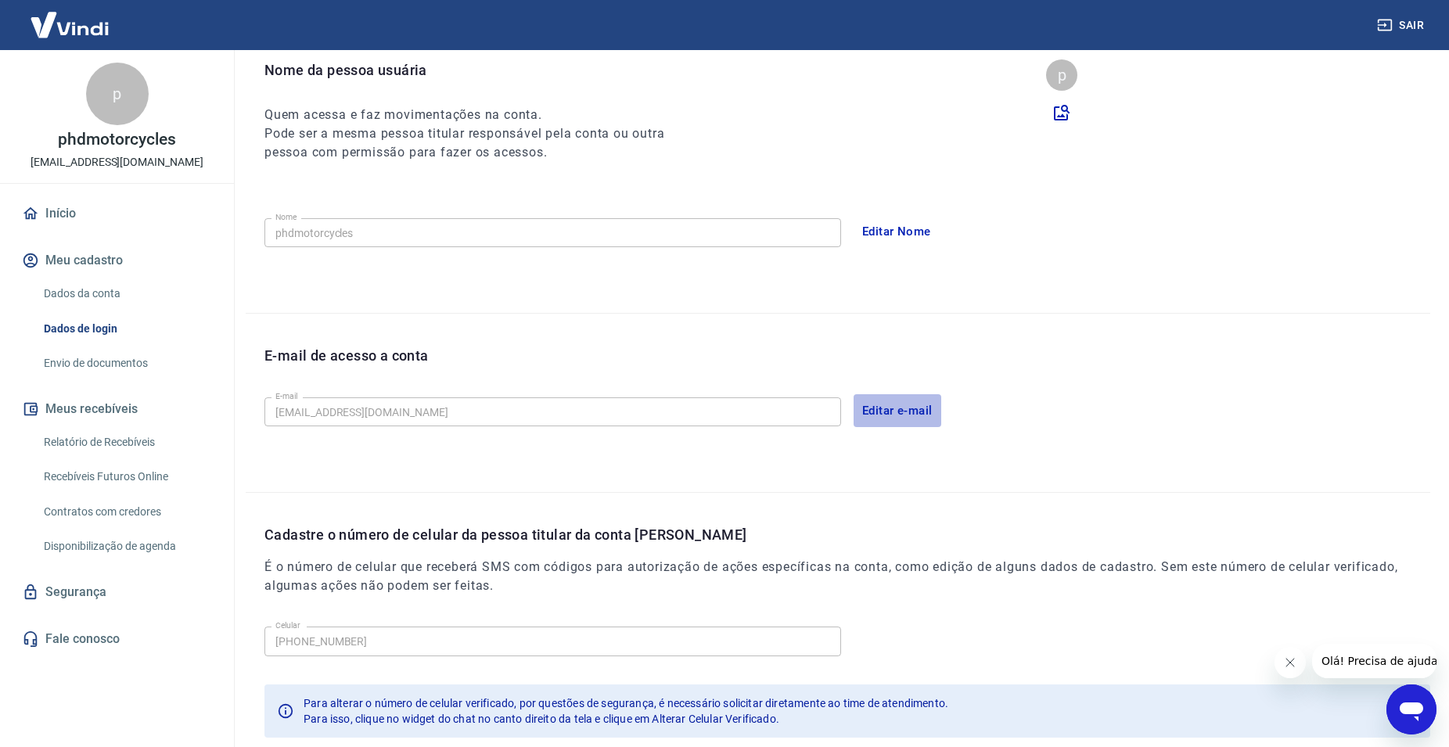
click at [902, 415] on button "Editar e-mail" at bounding box center [898, 410] width 88 height 33
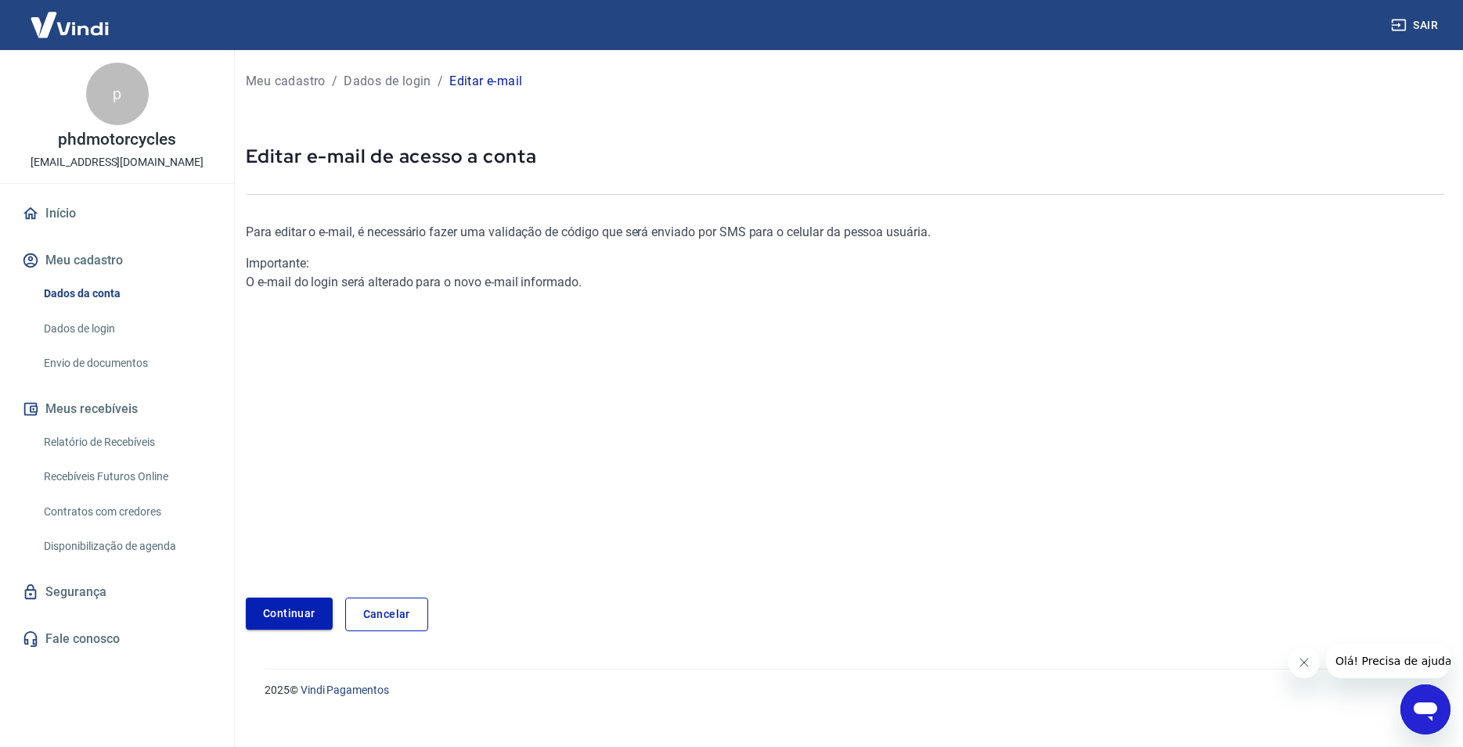
click at [306, 612] on link "Continuar" at bounding box center [289, 614] width 87 height 32
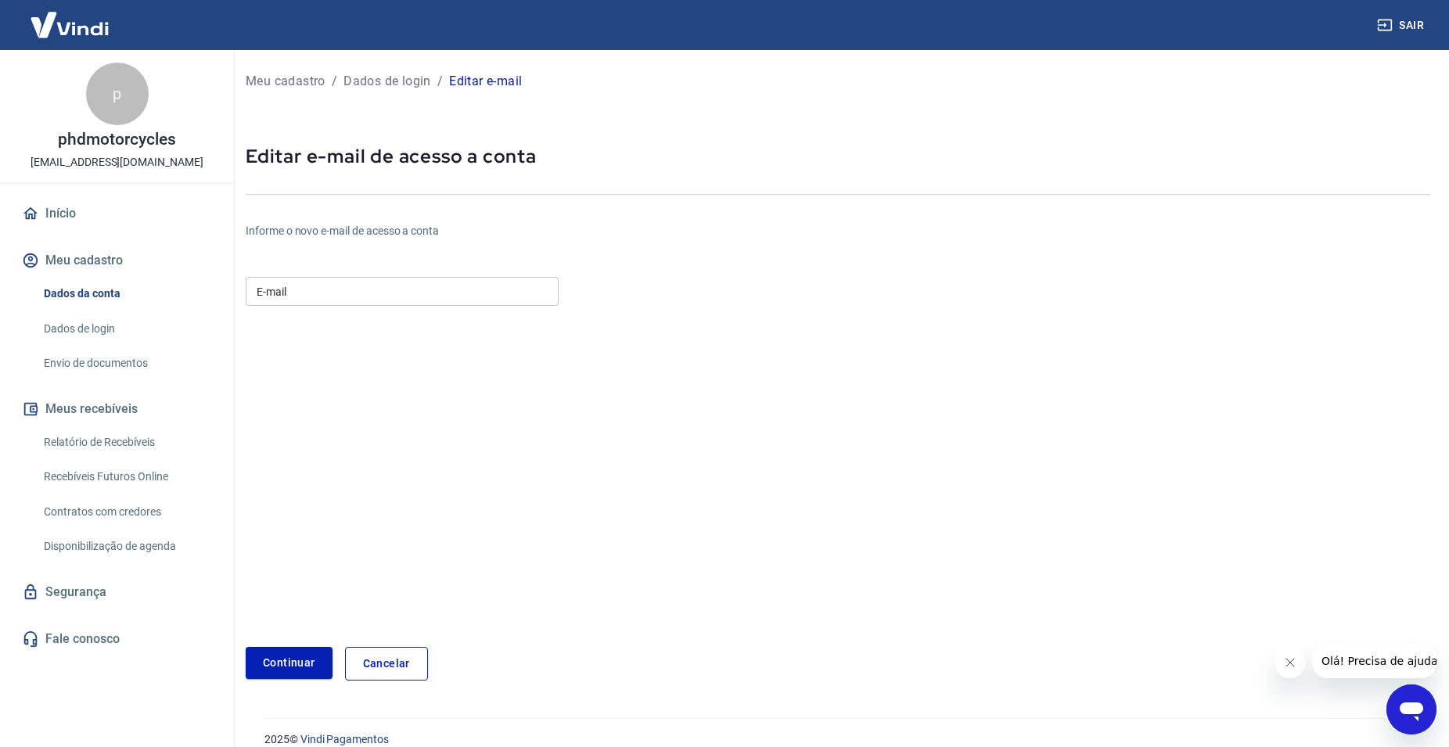
click at [326, 286] on input "E-mail" at bounding box center [402, 291] width 313 height 29
paste input "Ferr@ri8725"
drag, startPoint x: 351, startPoint y: 291, endPoint x: 191, endPoint y: 295, distance: 160.5
click at [246, 295] on input "Ferr@ri8725" at bounding box center [402, 291] width 313 height 29
type input "[EMAIL_ADDRESS][DOMAIN_NAME]"
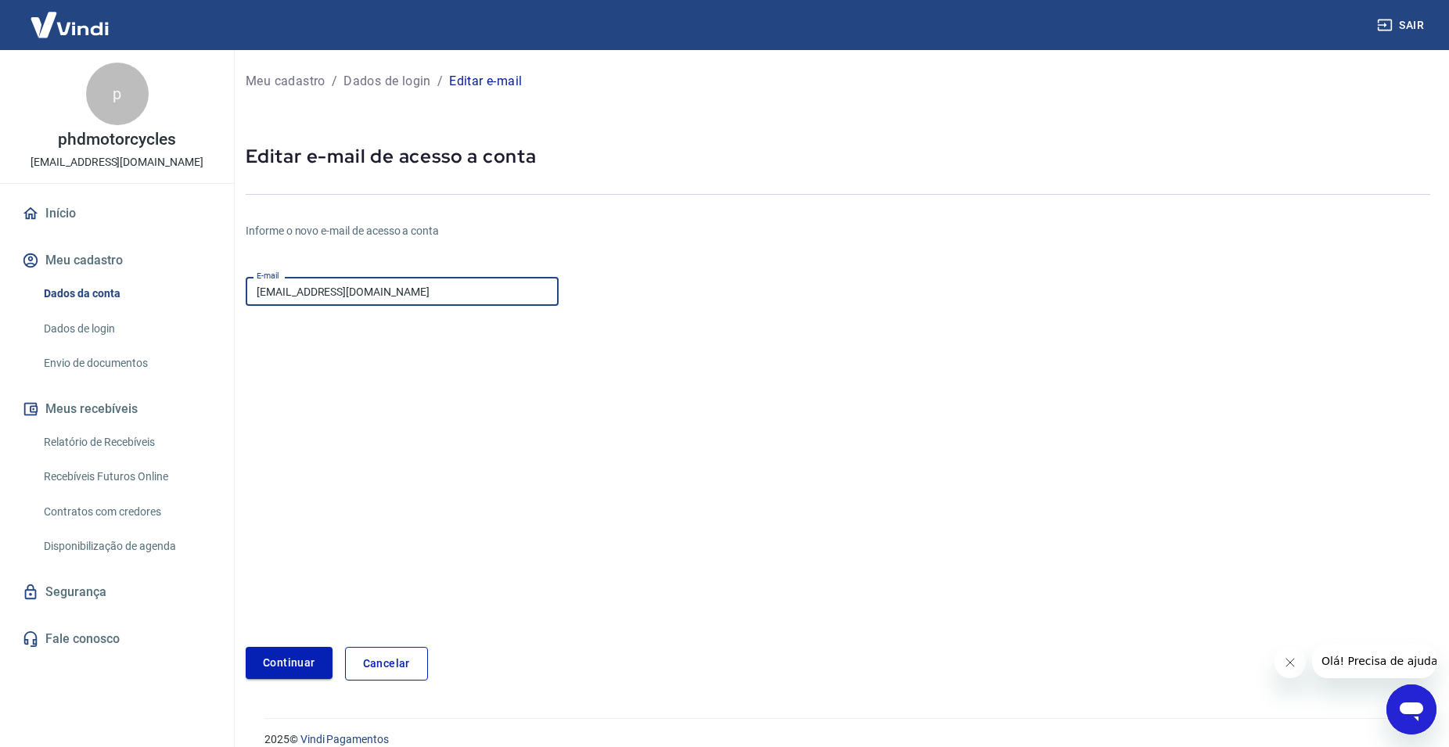
click at [279, 654] on button "Continuar" at bounding box center [289, 663] width 87 height 32
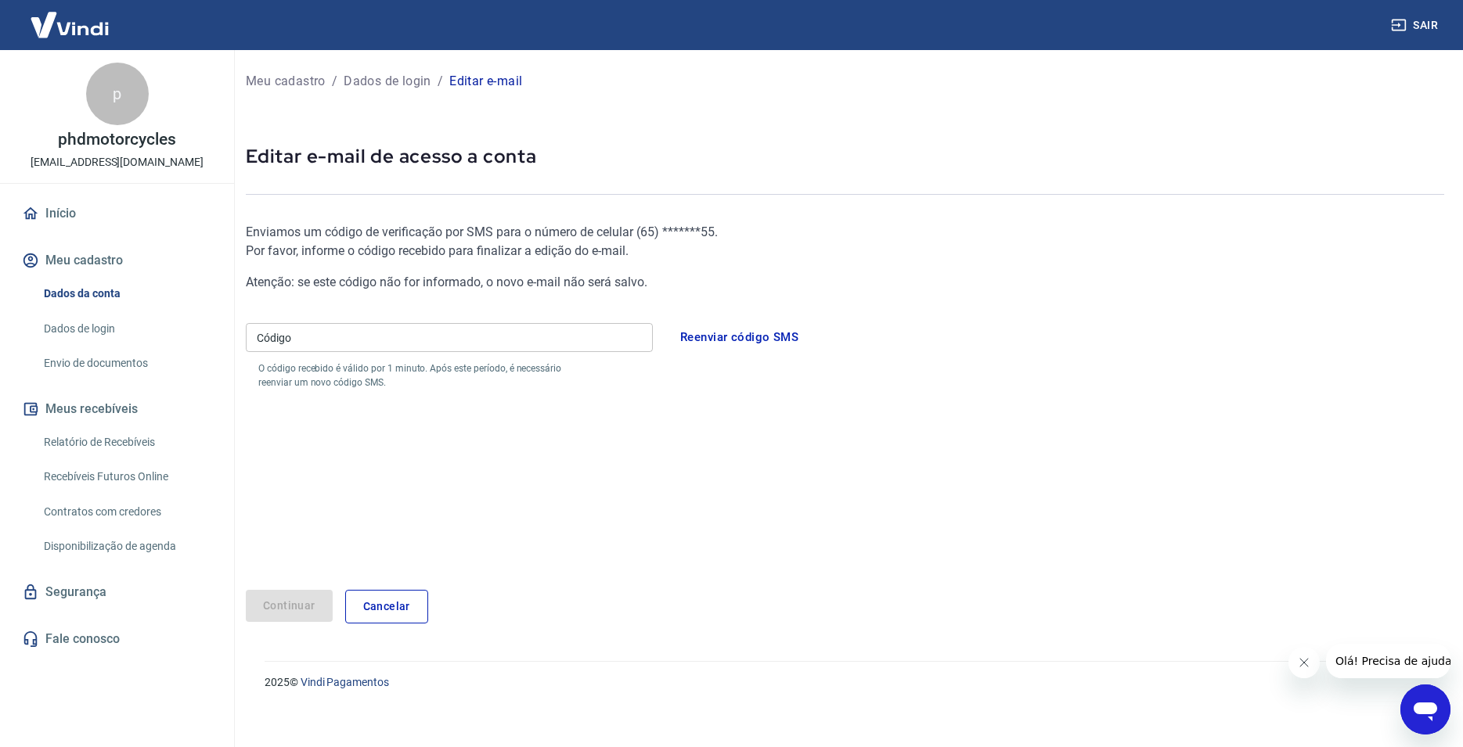
click at [360, 336] on input "Código" at bounding box center [449, 337] width 407 height 29
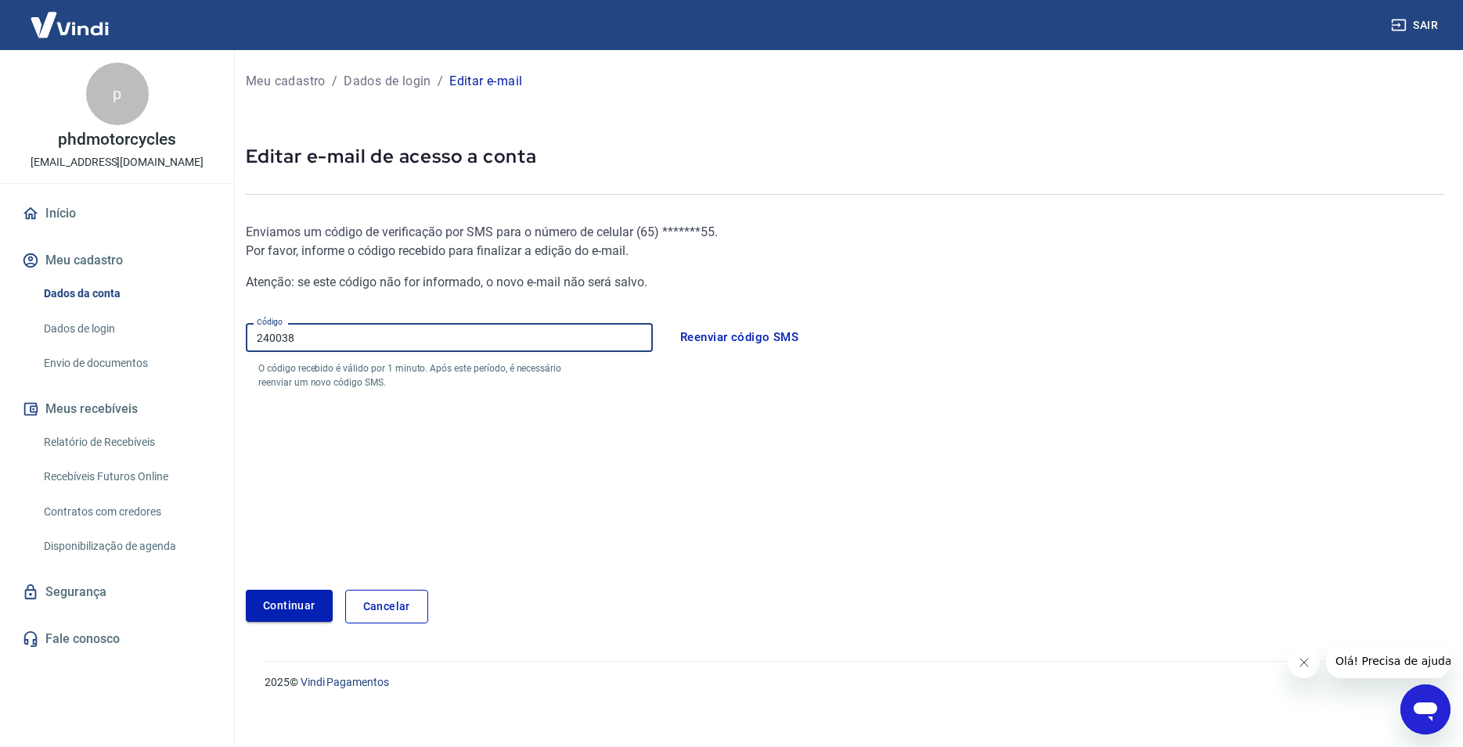
type input "240038"
click at [273, 605] on button "Continuar" at bounding box center [289, 606] width 87 height 32
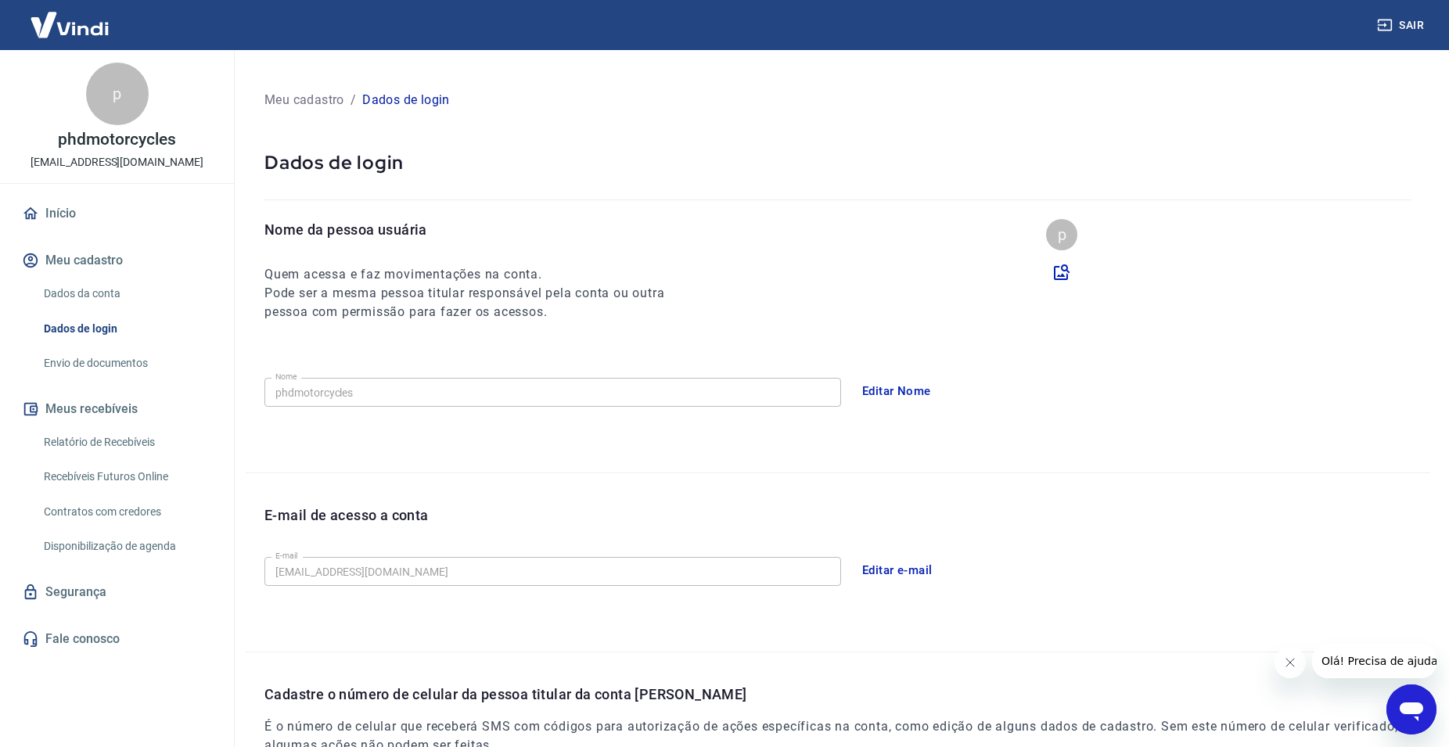
click at [449, 448] on div "Nome da pessoa usuária Quem acessa e faz movimentações na conta. Pode ser a mes…" at bounding box center [838, 346] width 1185 height 254
drag, startPoint x: 266, startPoint y: 515, endPoint x: 423, endPoint y: 517, distance: 156.5
click at [376, 517] on p "E-mail de acesso a conta" at bounding box center [347, 515] width 164 height 21
click at [473, 517] on div "E-mail de acesso a conta" at bounding box center [848, 528] width 1166 height 46
drag, startPoint x: 319, startPoint y: 521, endPoint x: 563, endPoint y: 480, distance: 247.7
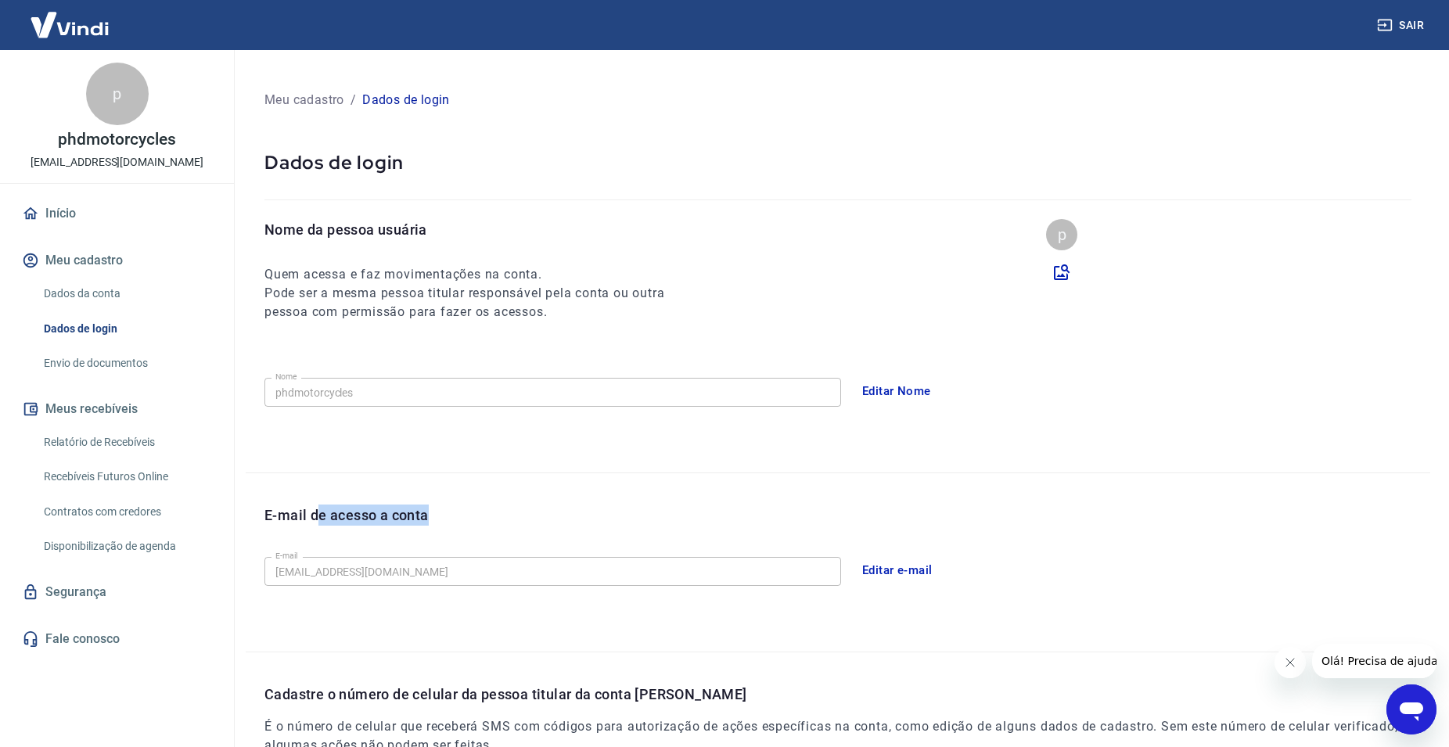
click at [563, 480] on div "E-mail de acesso a conta E-mail [EMAIL_ADDRESS][DOMAIN_NAME] E-mail Editar e-ma…" at bounding box center [838, 562] width 1185 height 178
click at [566, 491] on div "E-mail de acesso a conta E-mail [EMAIL_ADDRESS][DOMAIN_NAME] E-mail Editar e-ma…" at bounding box center [838, 562] width 1185 height 178
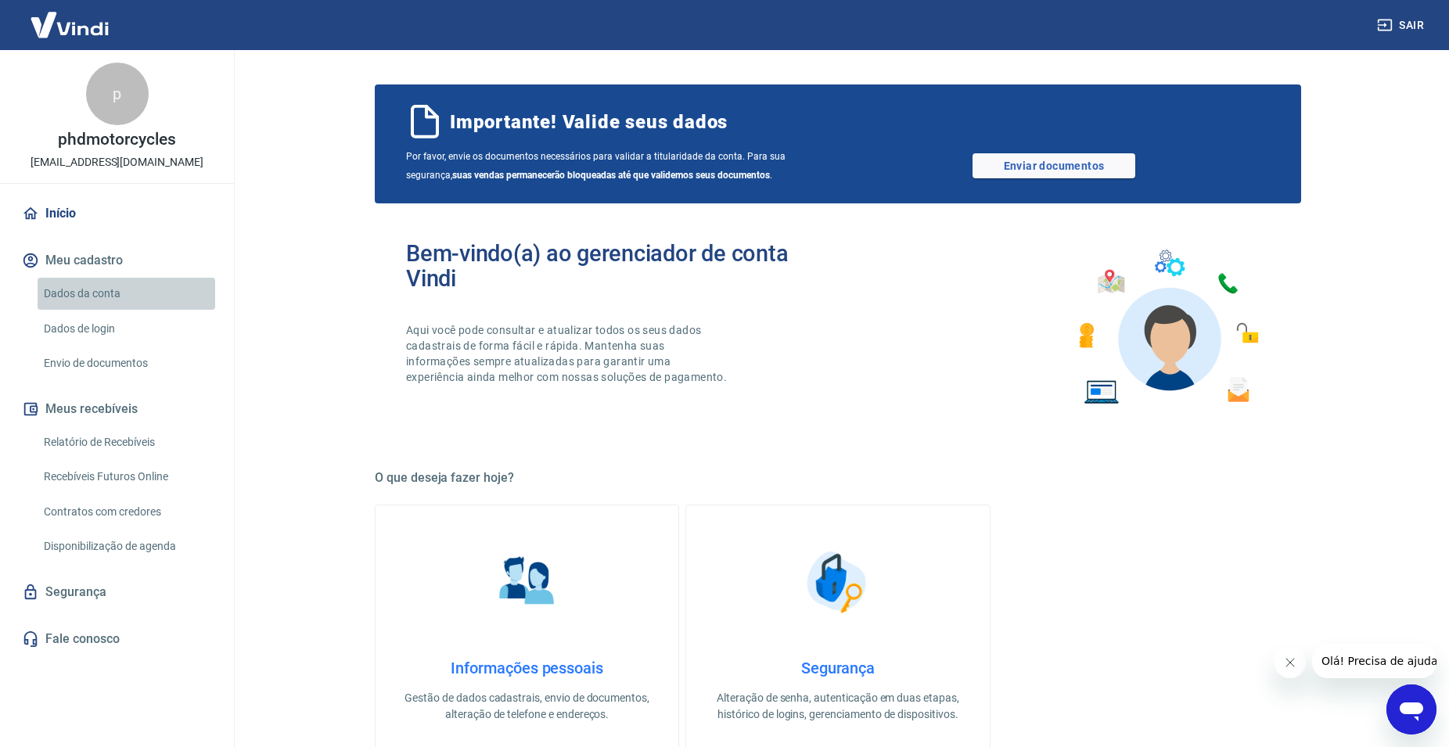
click at [94, 290] on link "Dados da conta" at bounding box center [127, 294] width 178 height 32
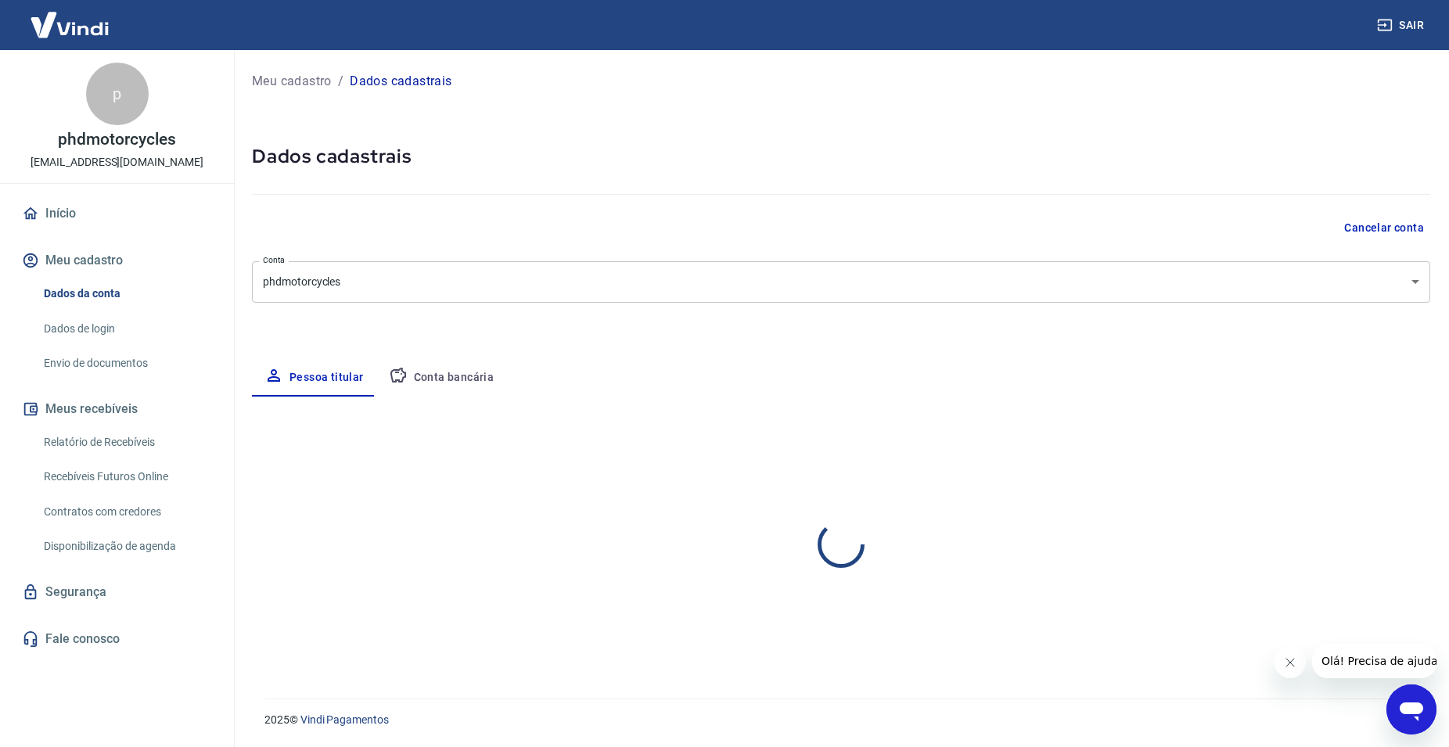
select select "MT"
select select "business"
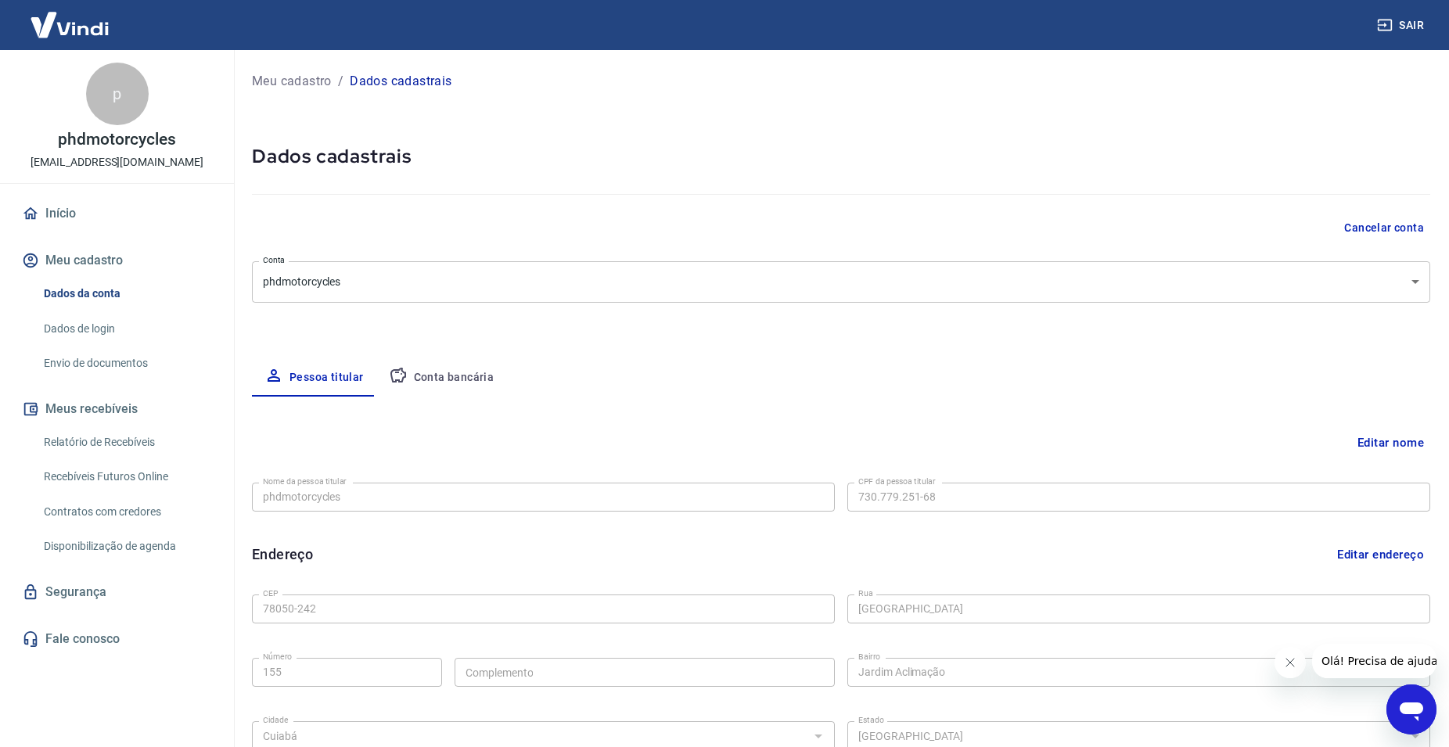
click at [1399, 445] on button "Editar nome" at bounding box center [1391, 443] width 79 height 30
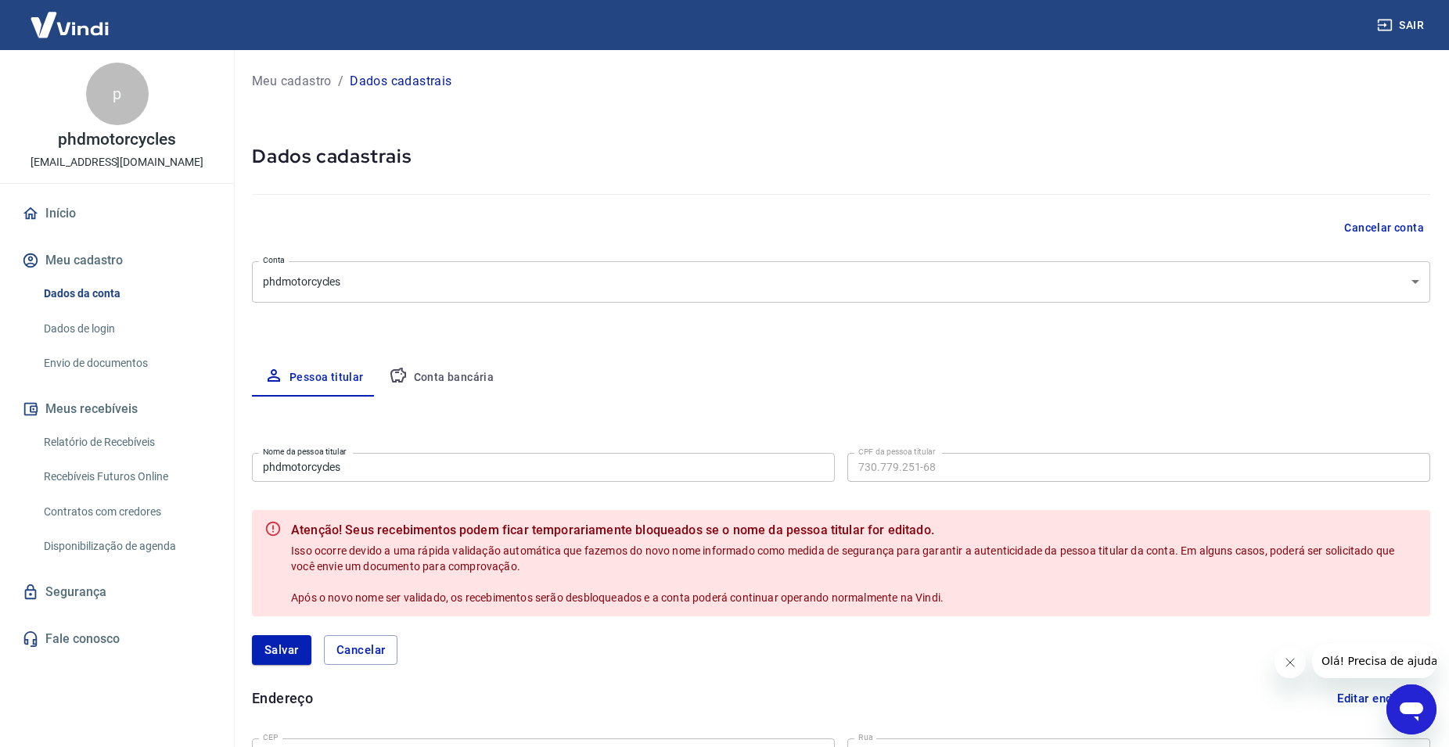
drag, startPoint x: 826, startPoint y: 371, endPoint x: 819, endPoint y: 367, distance: 8.8
click at [826, 371] on div "Pessoa titular Conta bancária" at bounding box center [841, 378] width 1179 height 38
click at [279, 646] on button "Salvar" at bounding box center [281, 651] width 59 height 30
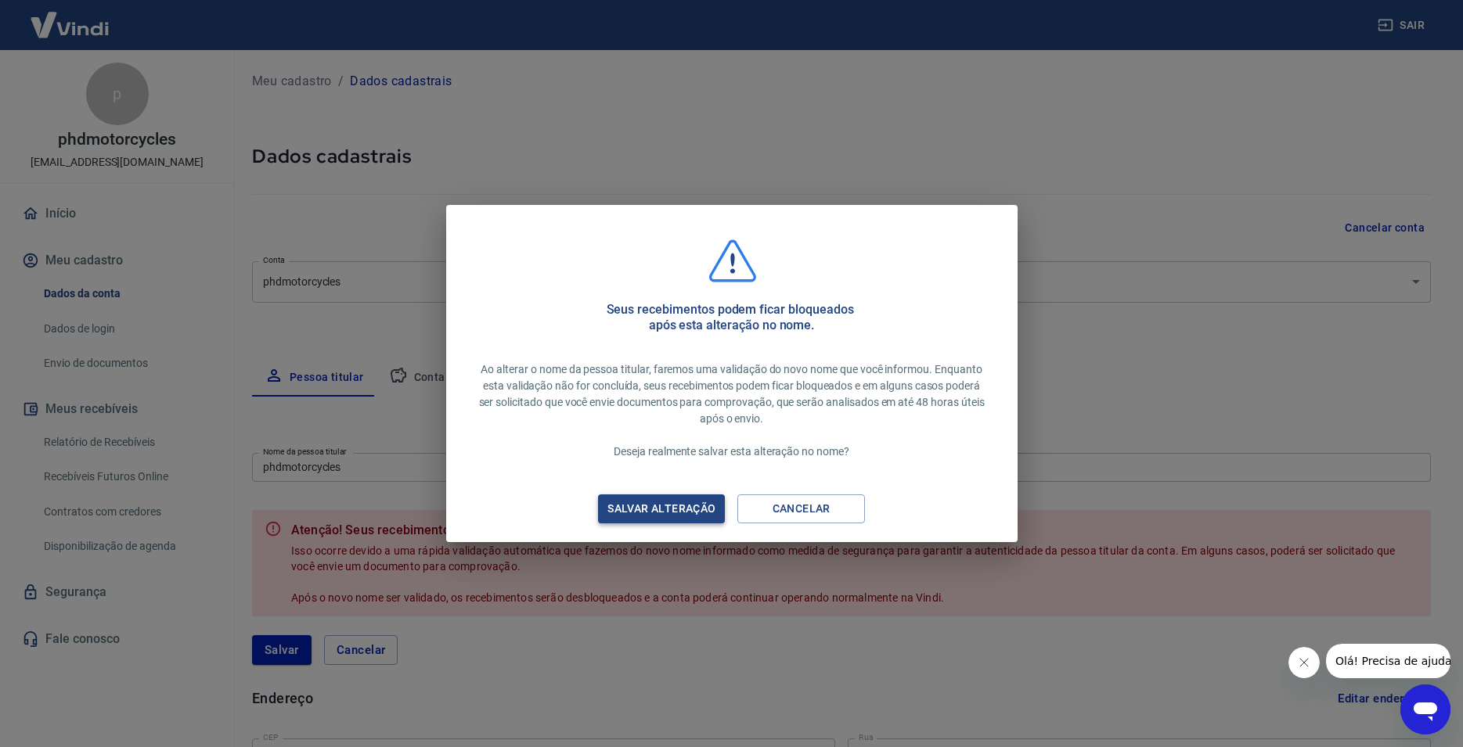
click at [675, 510] on div "Salvar alteração" at bounding box center [662, 509] width 146 height 20
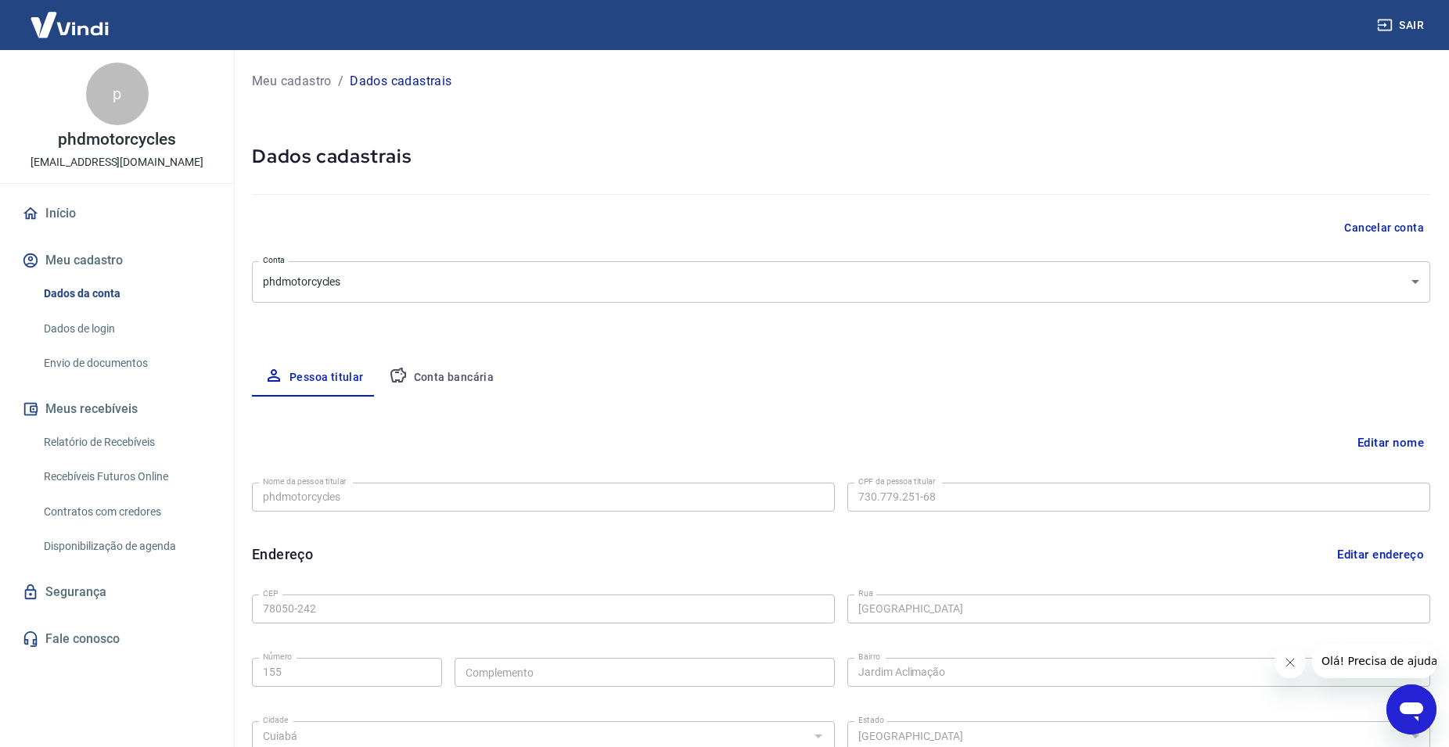
click at [117, 363] on link "Envio de documentos" at bounding box center [127, 363] width 178 height 32
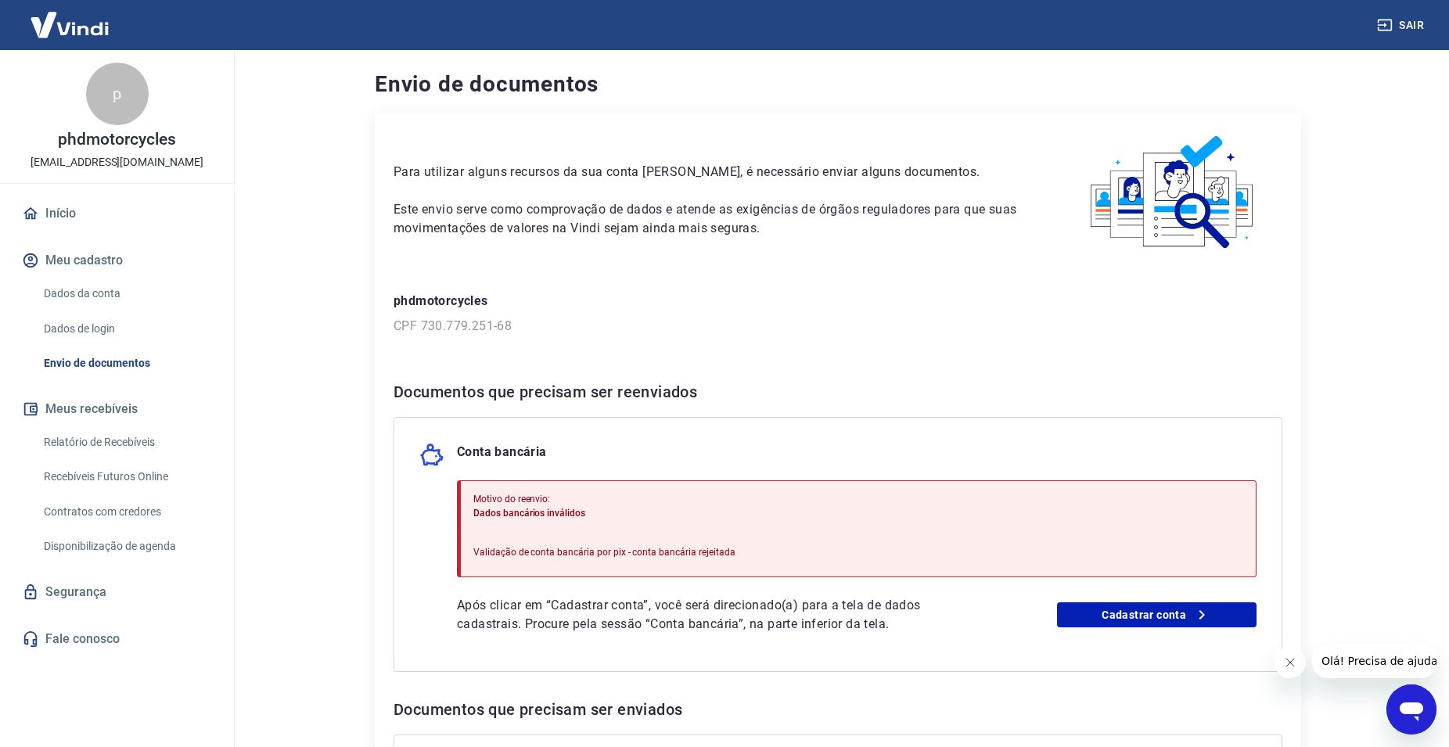
scroll to position [239, 0]
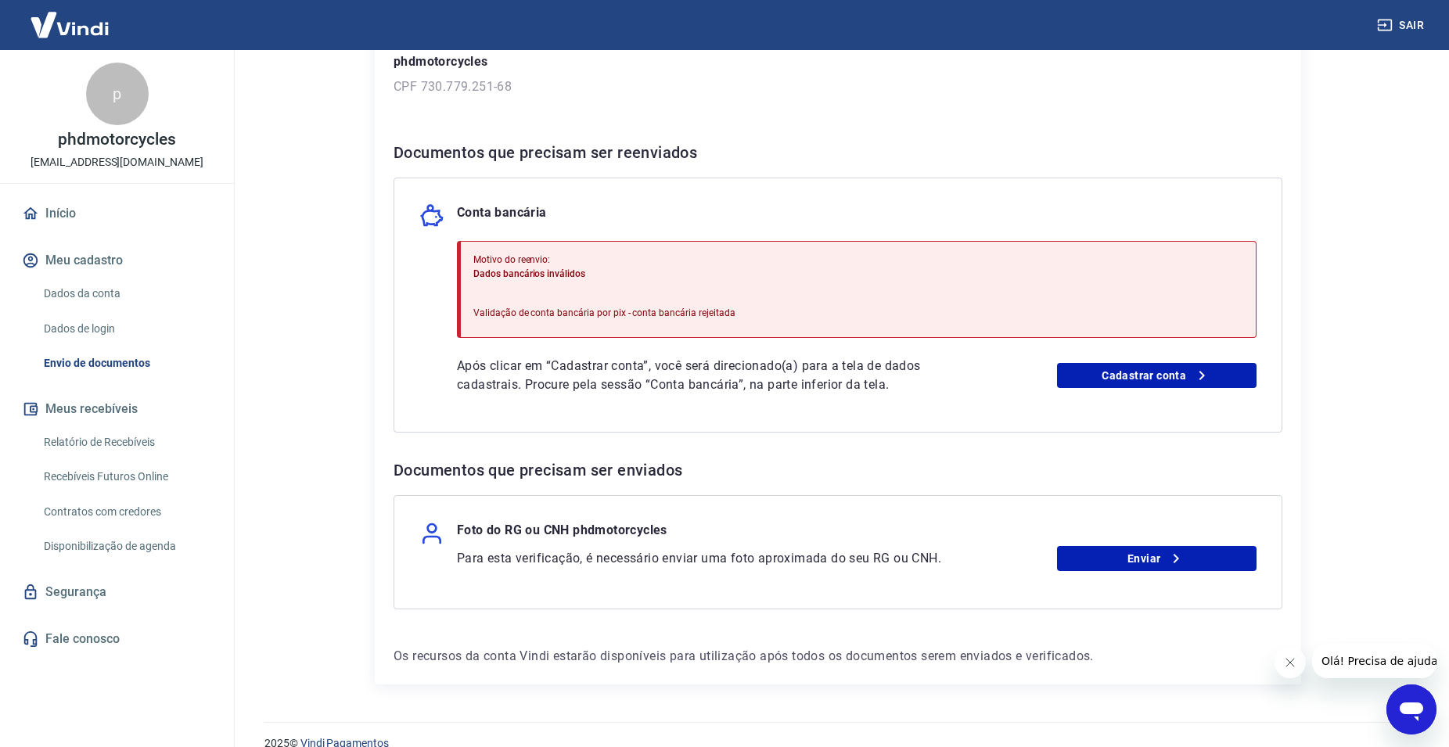
click at [70, 294] on link "Dados da conta" at bounding box center [127, 294] width 178 height 32
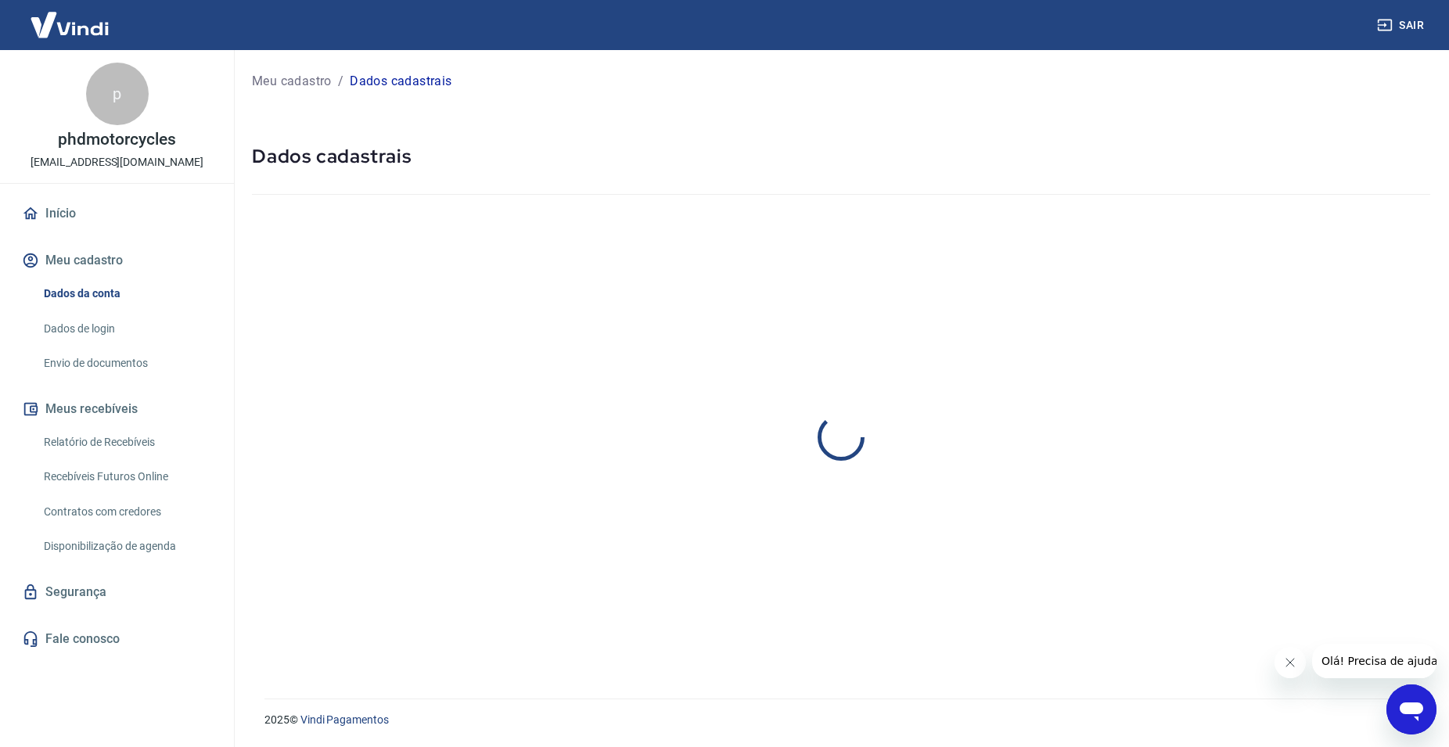
select select "MT"
select select "business"
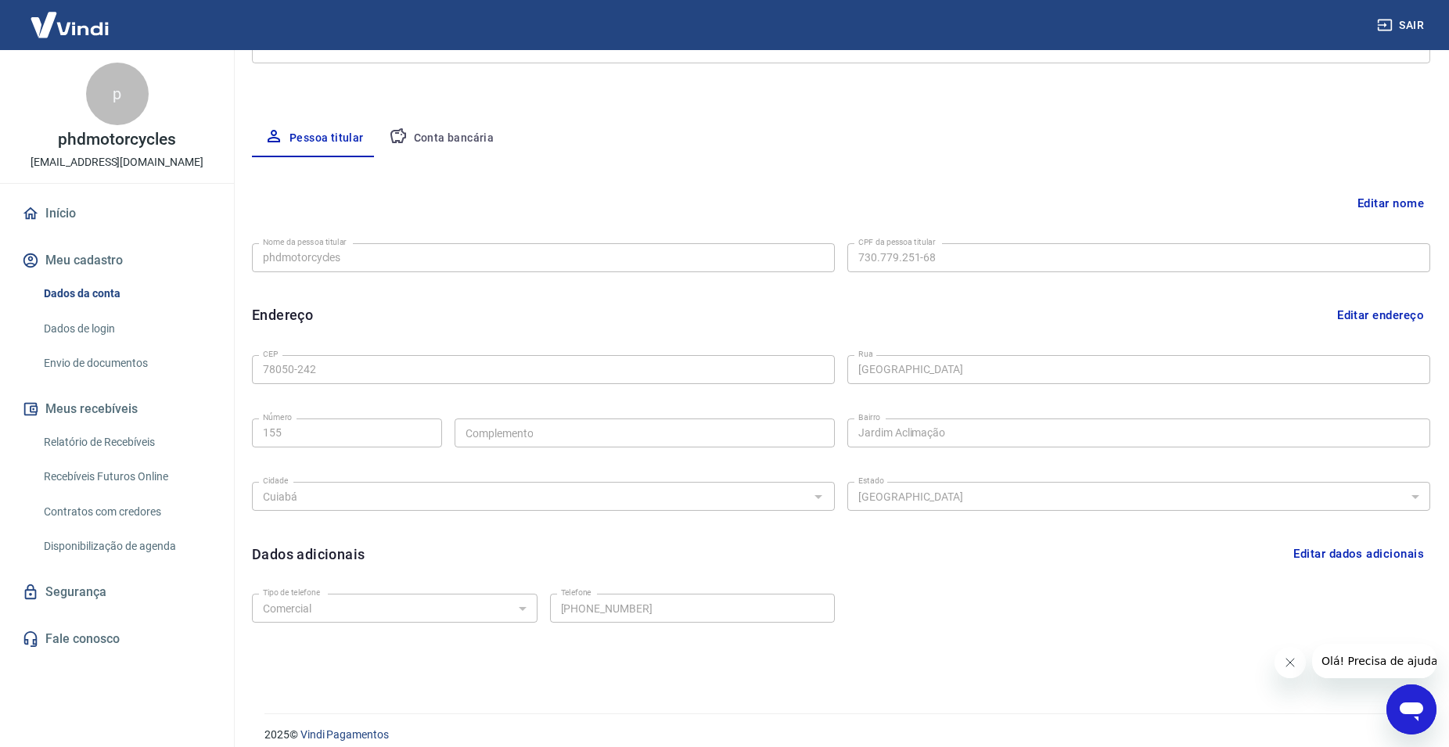
scroll to position [254, 0]
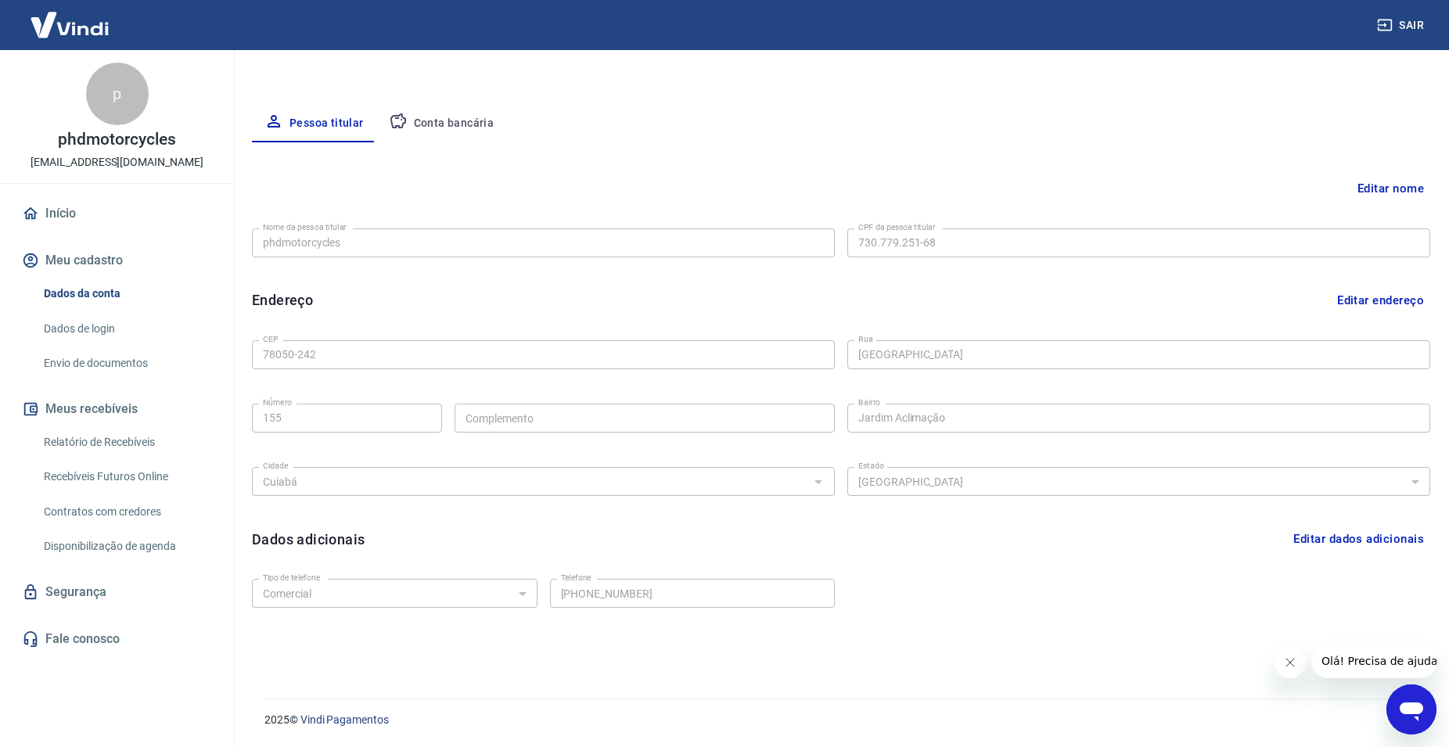
click at [1361, 528] on button "Editar dados adicionais" at bounding box center [1358, 539] width 143 height 30
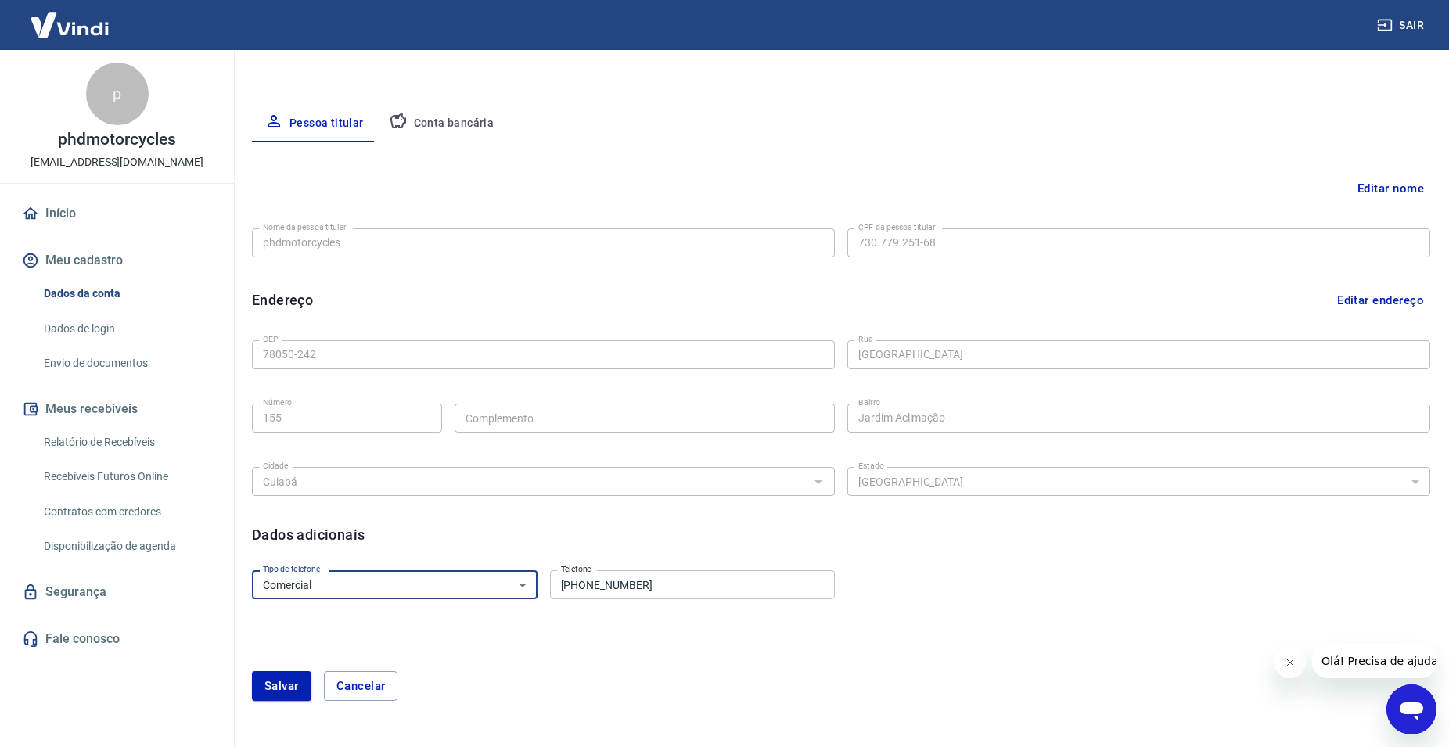
click at [252, 571] on select "Residencial Comercial" at bounding box center [395, 585] width 286 height 29
click at [515, 588] on select "Residencial Comercial" at bounding box center [395, 585] width 286 height 29
click at [293, 690] on button "Salvar" at bounding box center [281, 687] width 59 height 30
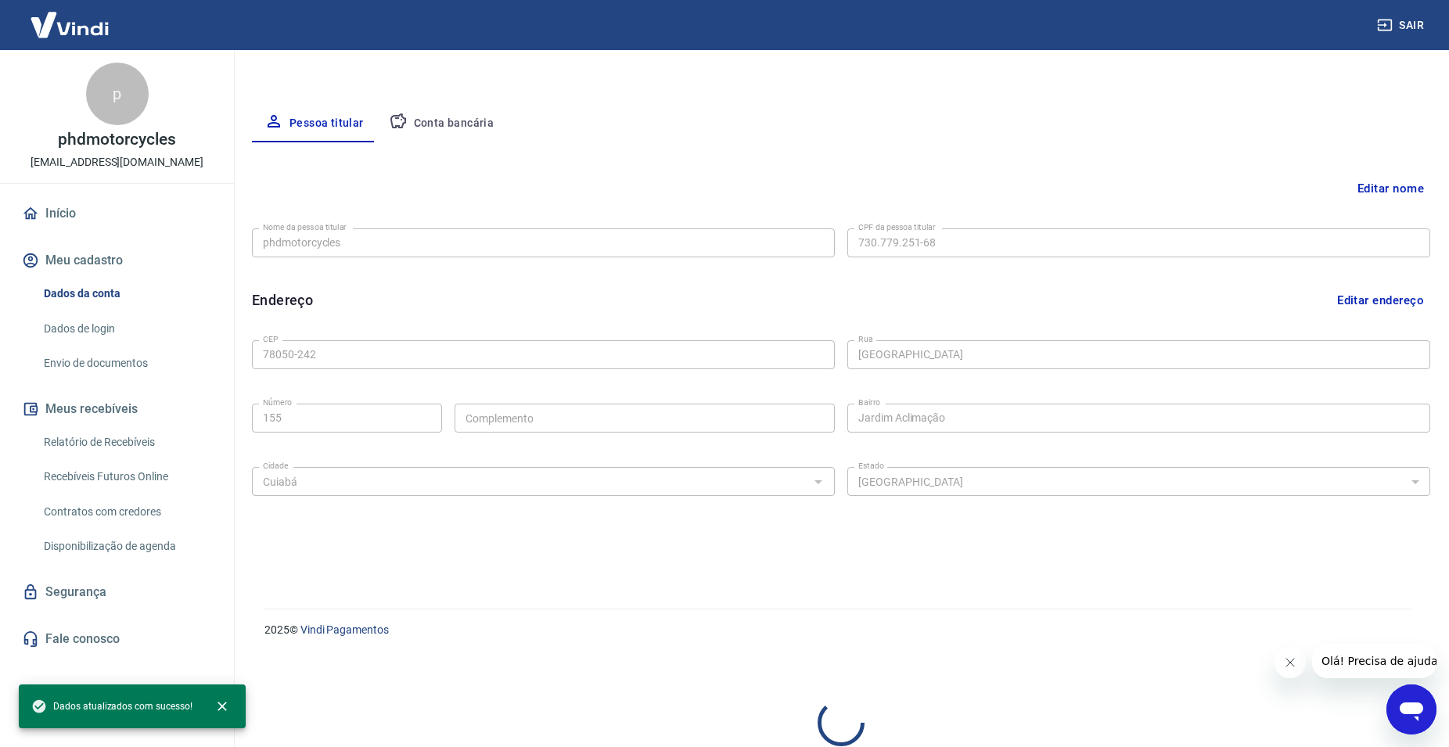
select select "business"
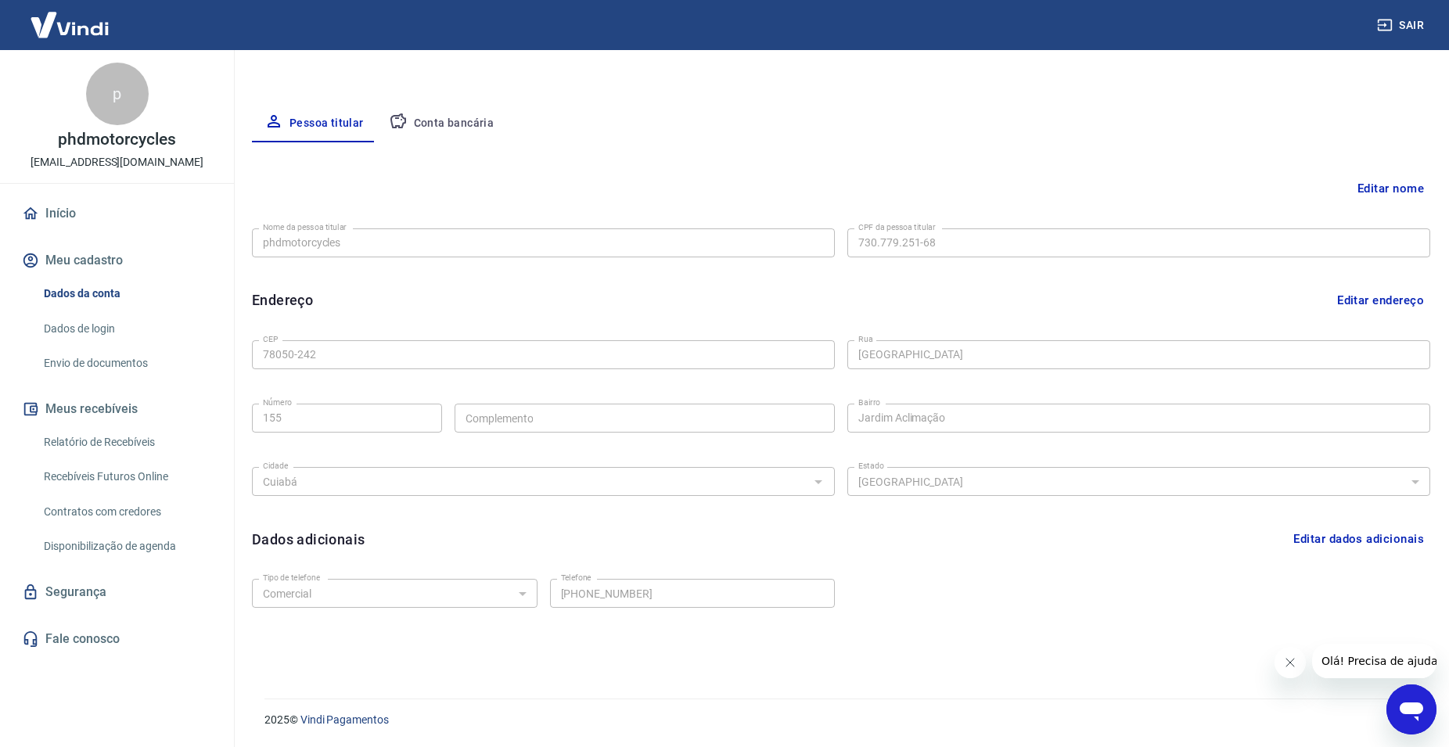
drag, startPoint x: 186, startPoint y: 434, endPoint x: 170, endPoint y: 583, distance: 150.4
click at [183, 519] on div "Relatório de Recebíveis Recebíveis Futuros Online Contratos com credores Dispon…" at bounding box center [117, 495] width 196 height 136
